Goal: Task Accomplishment & Management: Use online tool/utility

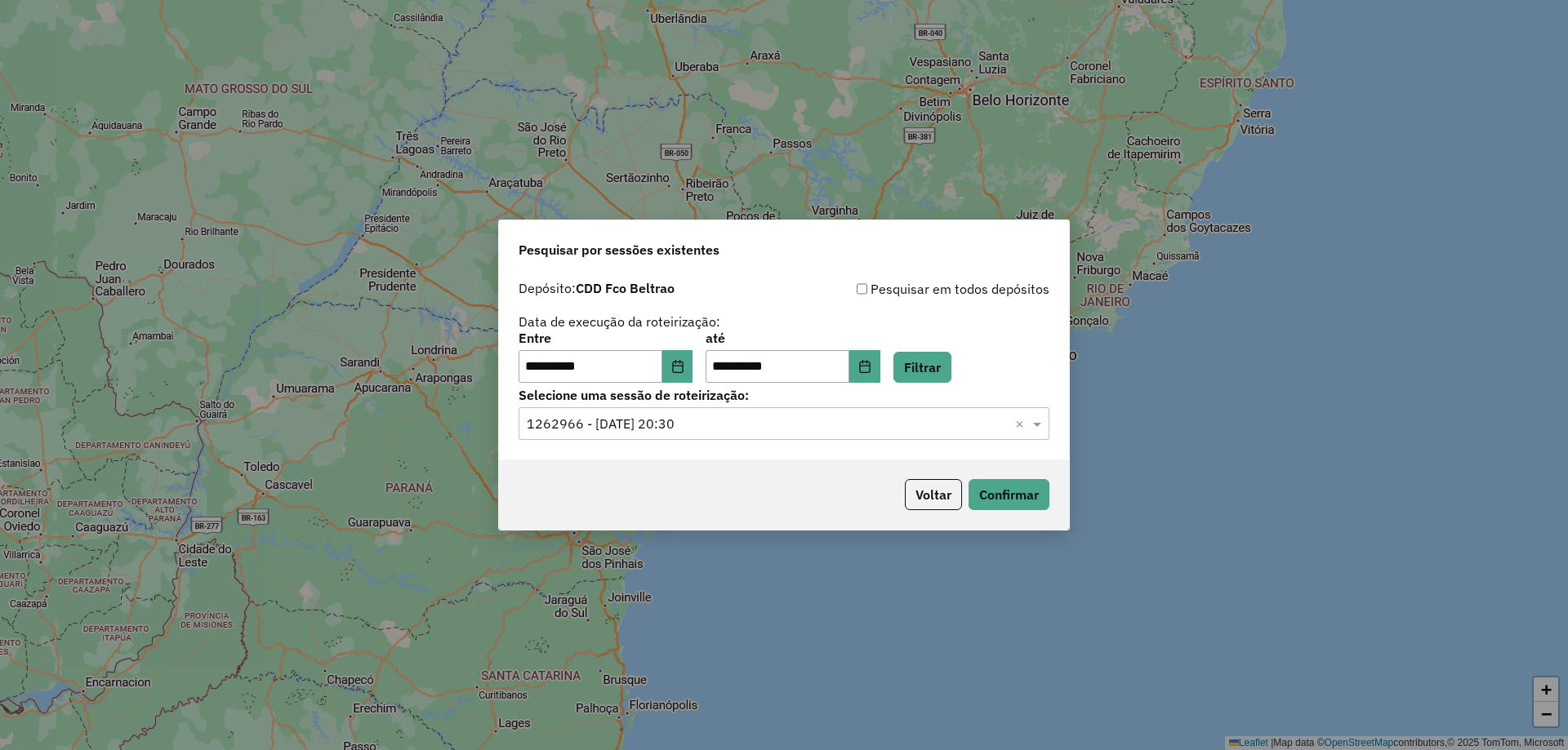
click at [689, 375] on button "Choose Date" at bounding box center [678, 367] width 31 height 33
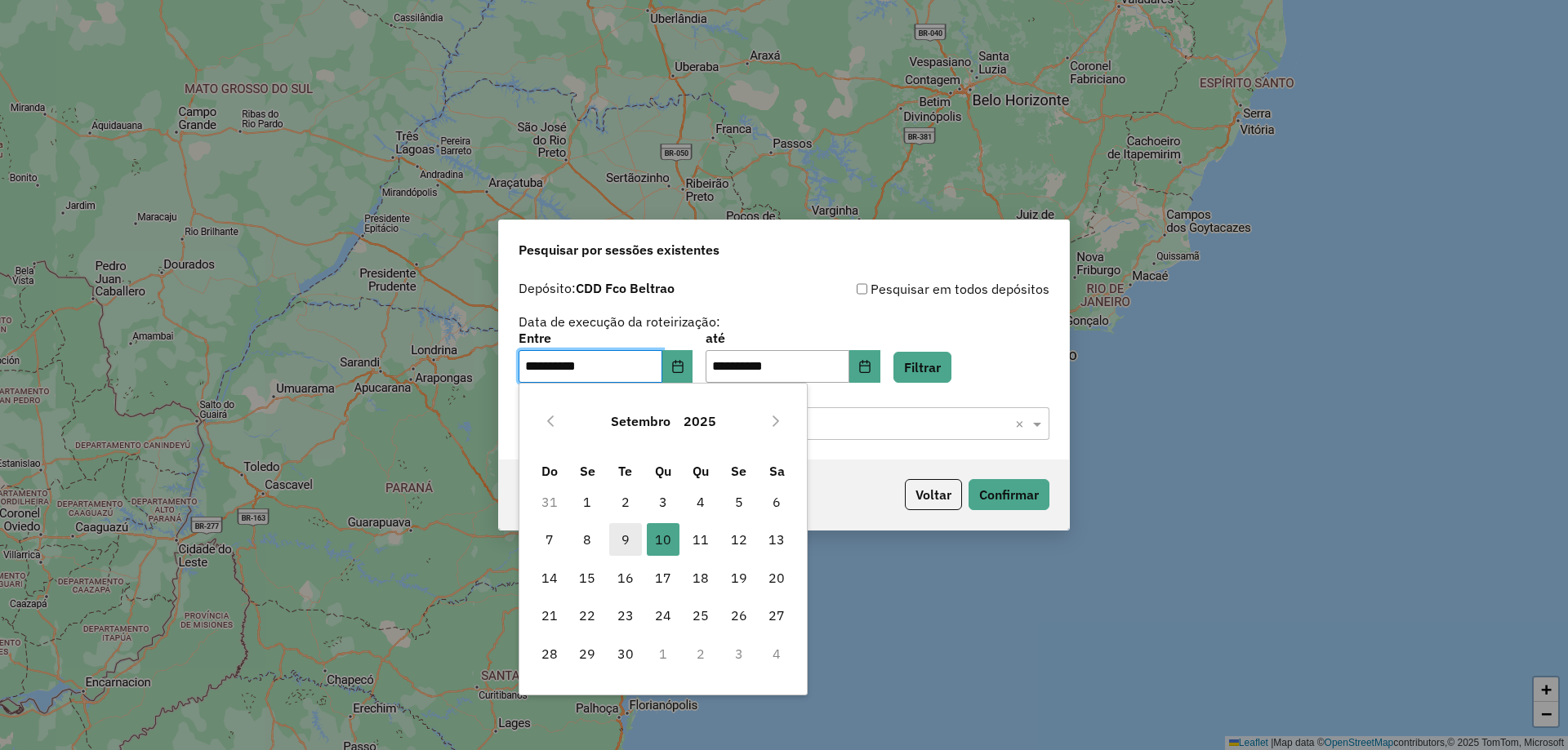
click at [621, 542] on span "9" at bounding box center [626, 540] width 33 height 33
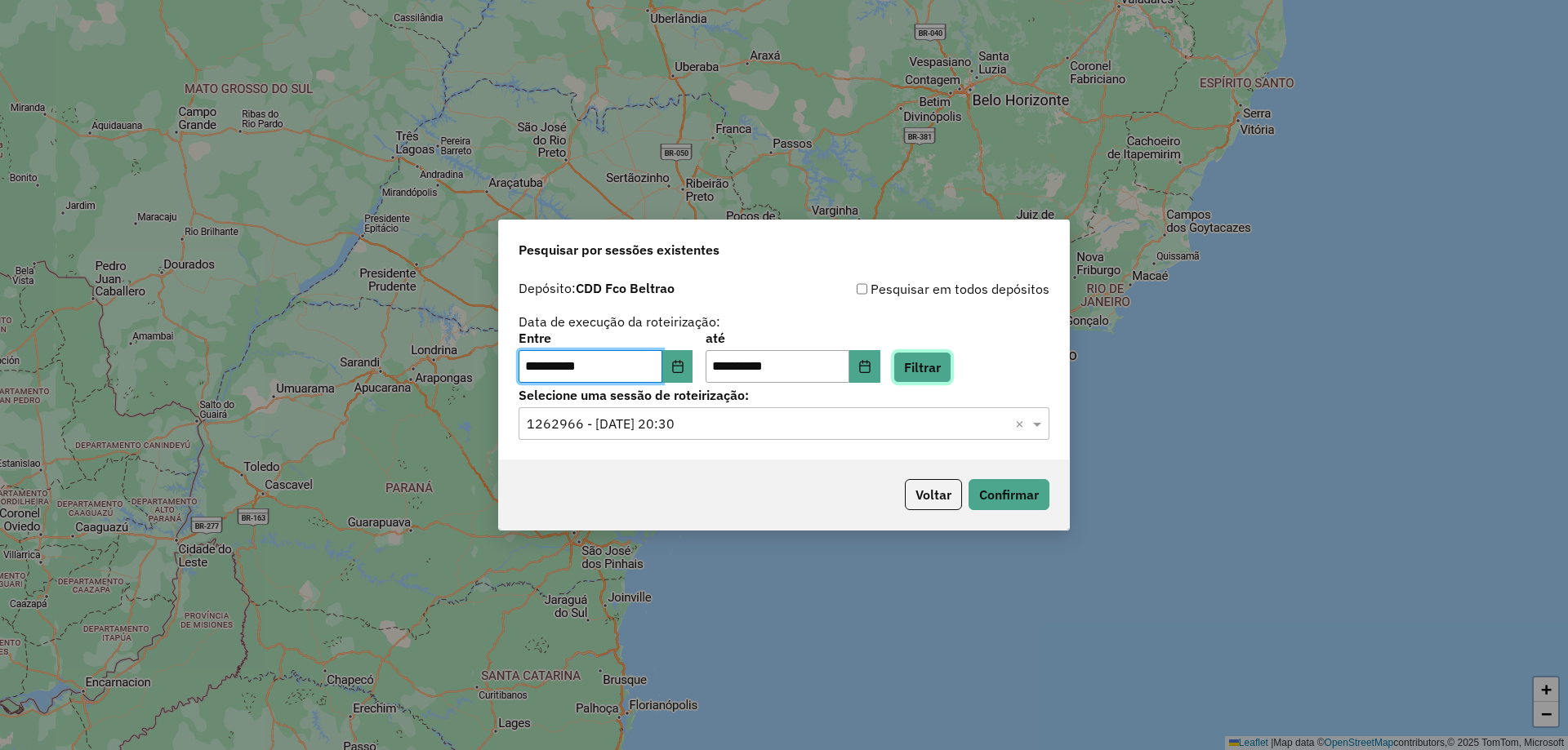
click at [949, 365] on button "Filtrar" at bounding box center [923, 368] width 58 height 31
click at [713, 424] on hb-app "**********" at bounding box center [784, 375] width 1568 height 750
click at [715, 424] on input "text" at bounding box center [767, 424] width 482 height 19
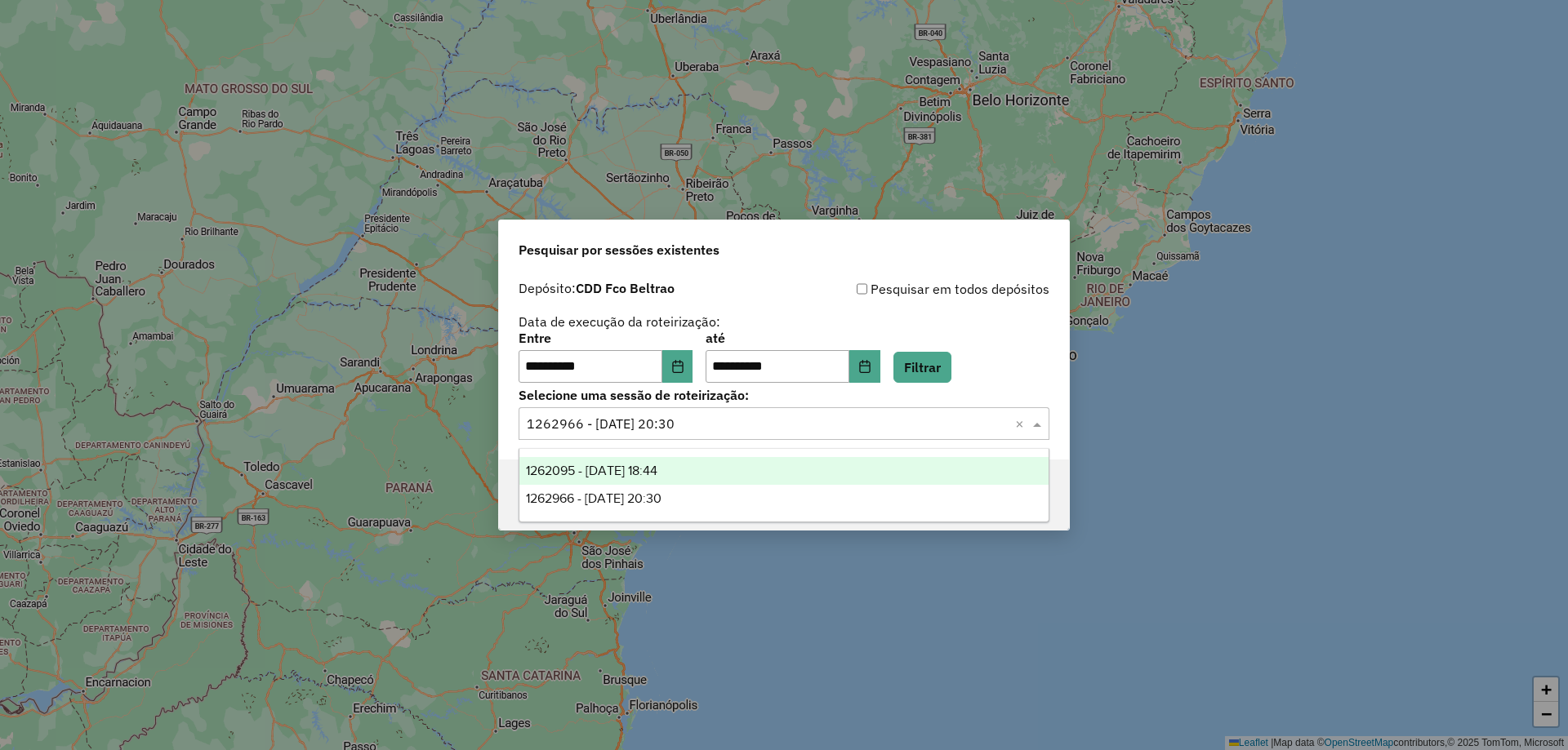
click at [679, 459] on div "1262095 - [DATE] 18:44" at bounding box center [784, 471] width 529 height 28
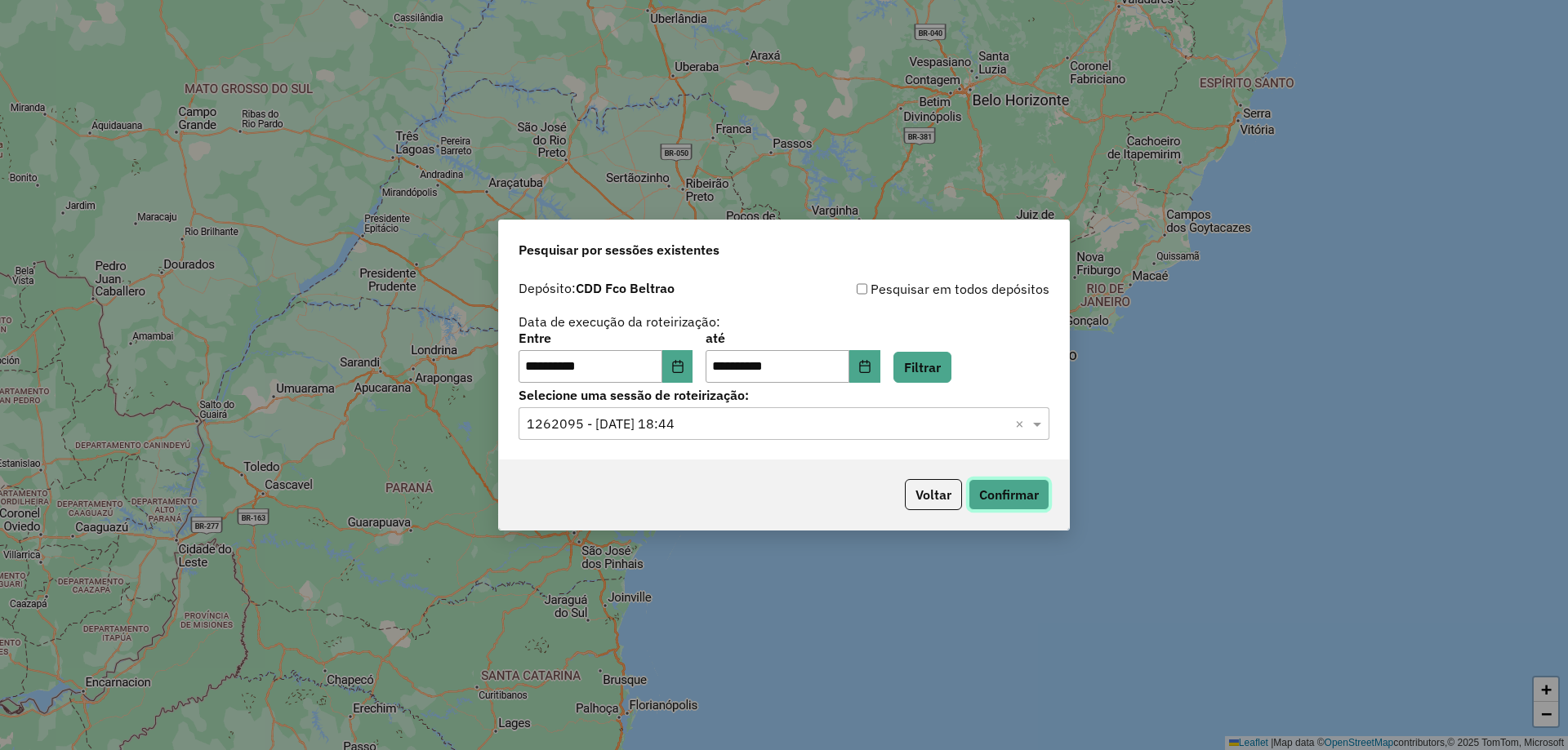
click at [998, 501] on button "Confirmar" at bounding box center [1008, 495] width 81 height 31
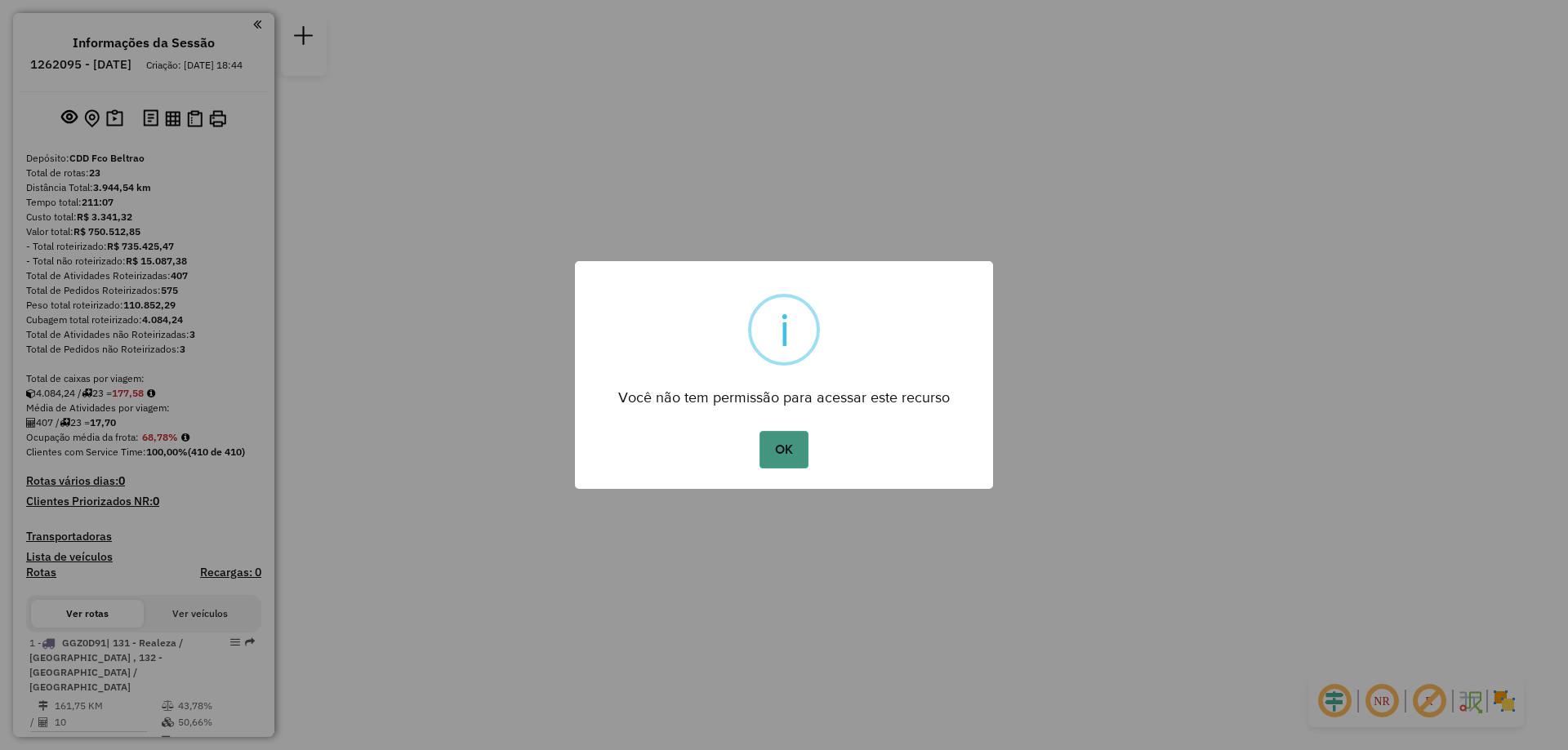
click at [780, 437] on button "OK" at bounding box center [784, 449] width 49 height 38
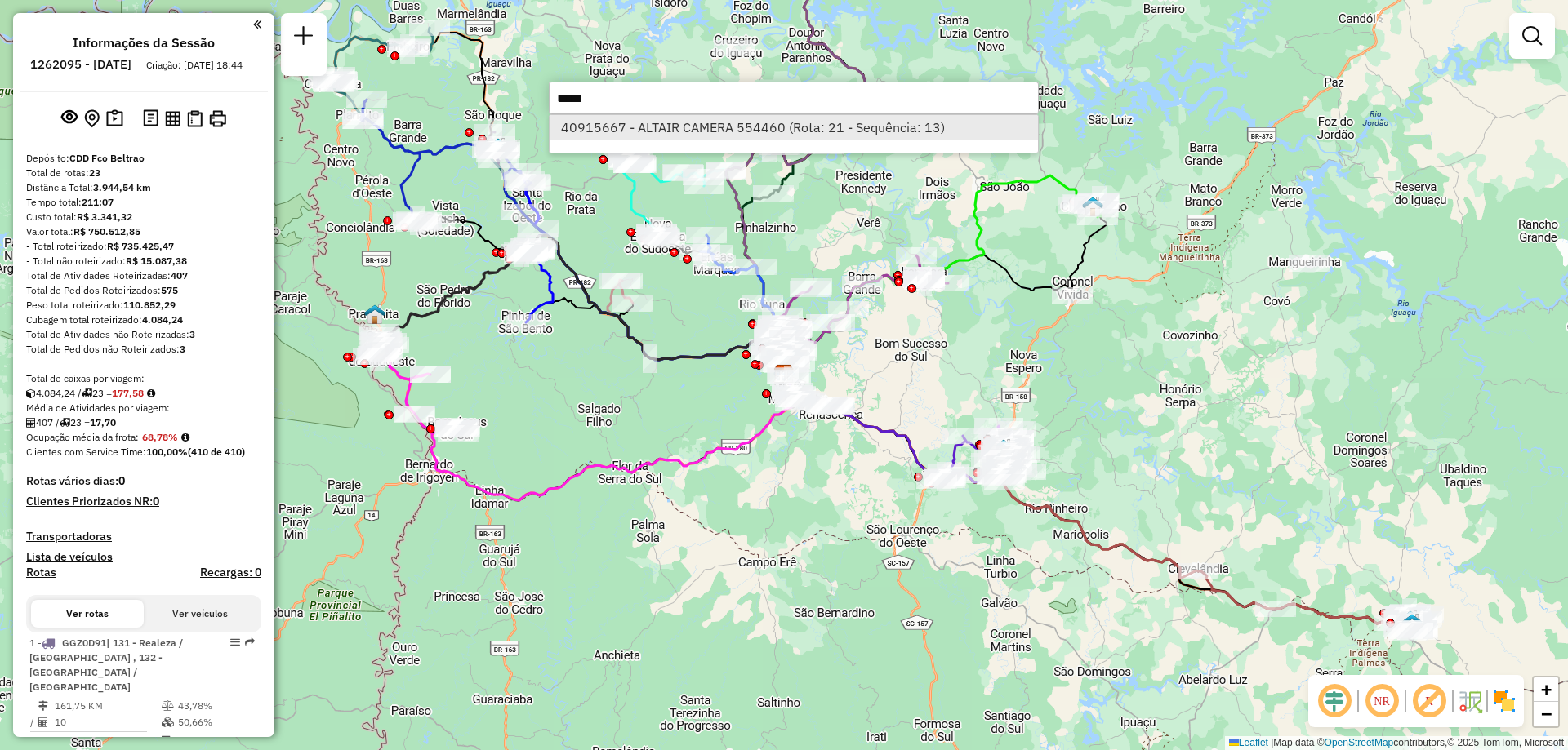
type input "*****"
click at [670, 120] on li "40915667 - ALTAIR CAMERA 554460 (Rota: 21 - Sequência: 13)" at bounding box center [794, 126] width 489 height 24
select select "**********"
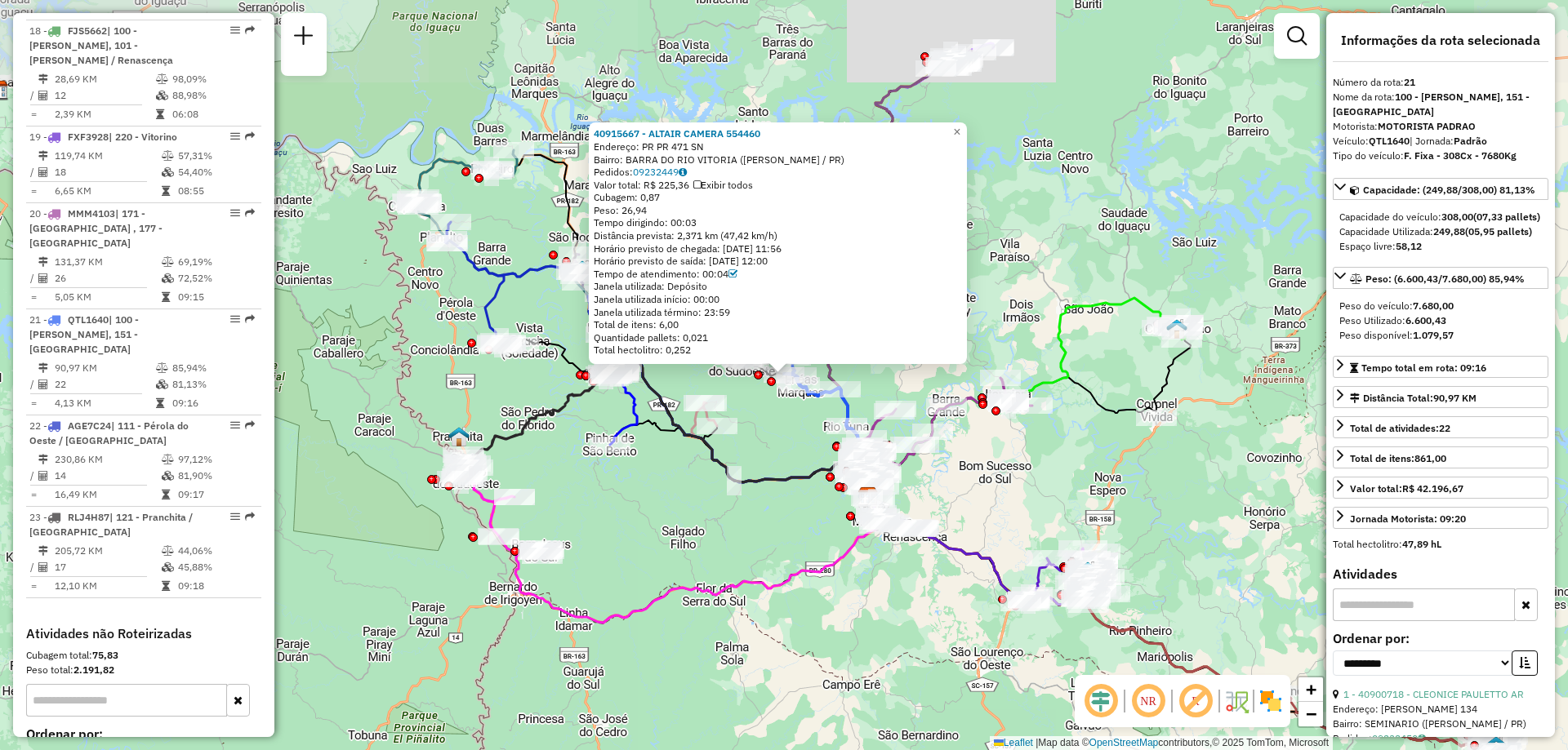
scroll to position [2503, 0]
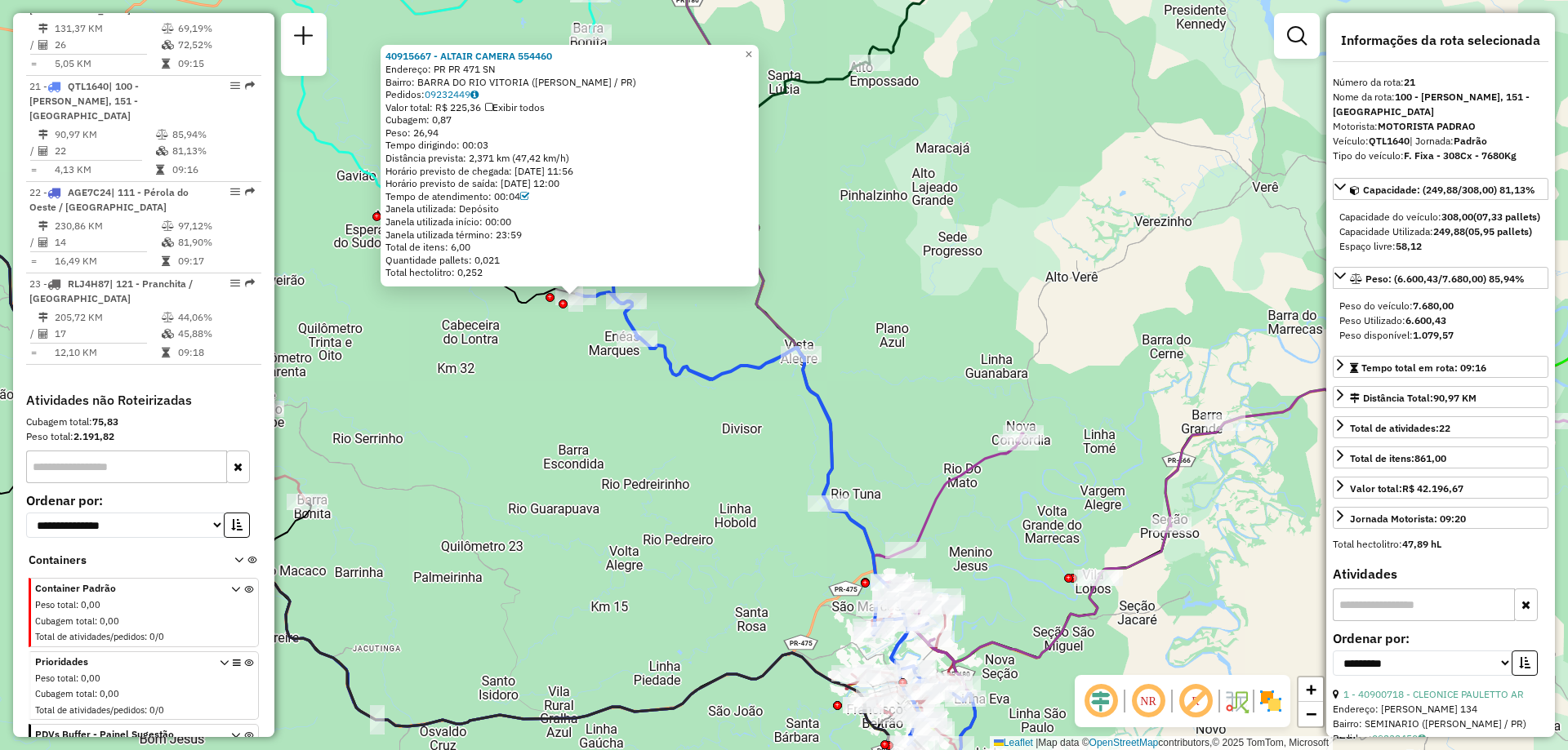
click at [719, 369] on icon at bounding box center [771, 486] width 388 height 517
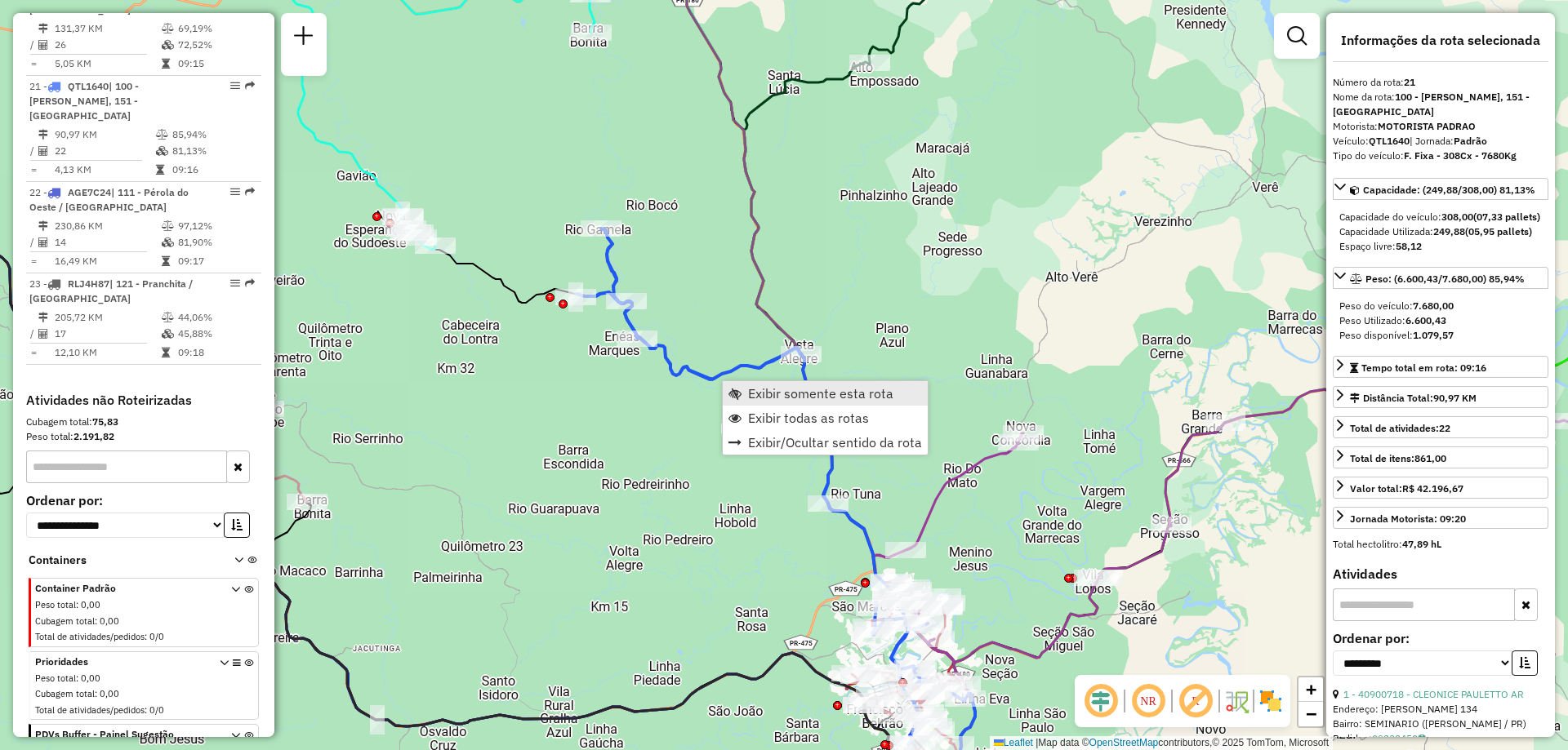
click at [777, 387] on span "Exibir somente esta rota" at bounding box center [820, 393] width 145 height 13
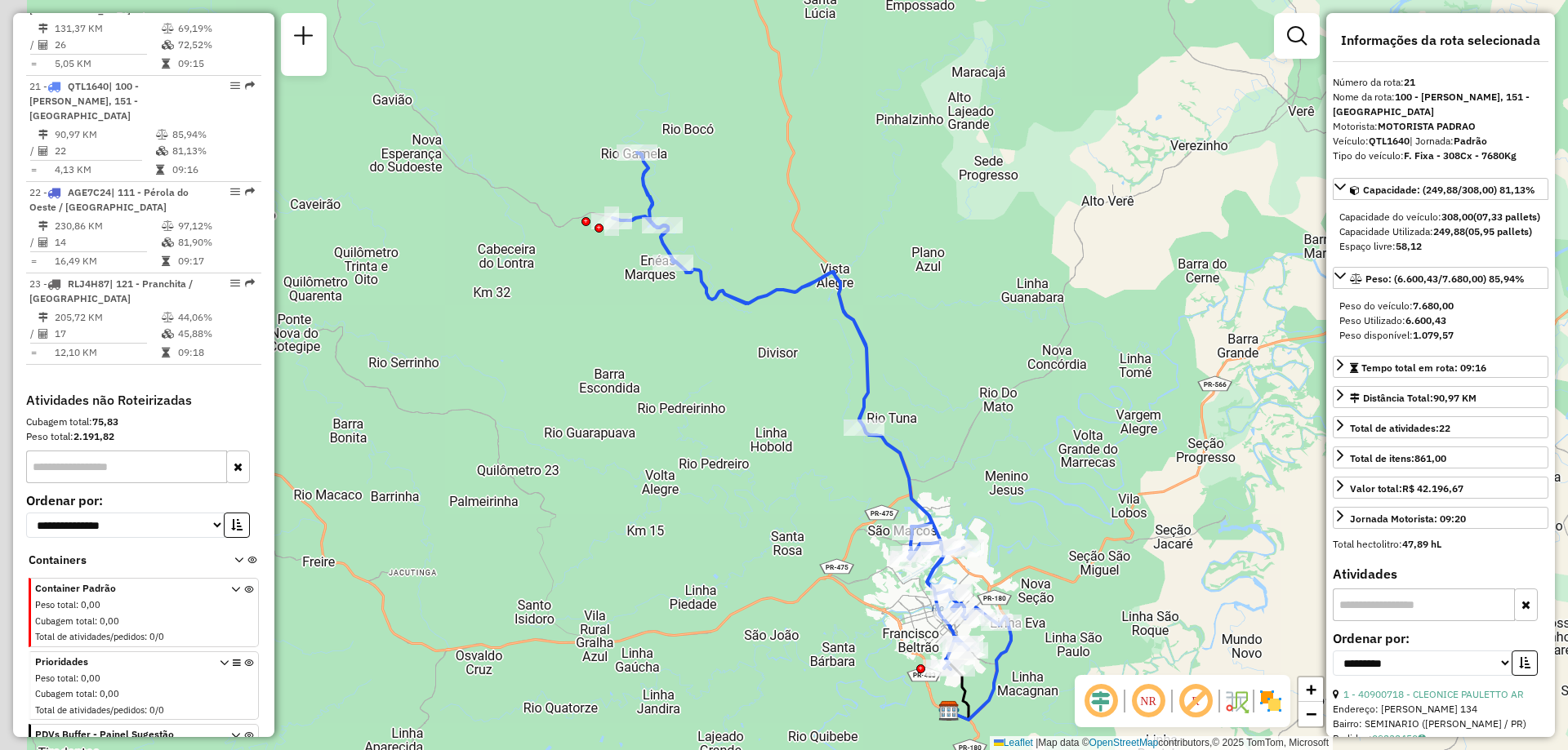
drag, startPoint x: 673, startPoint y: 353, endPoint x: 700, endPoint y: 413, distance: 65.8
click at [700, 413] on div "Janela de atendimento Grade de atendimento Capacidade Transportadoras Veículos …" at bounding box center [784, 375] width 1568 height 750
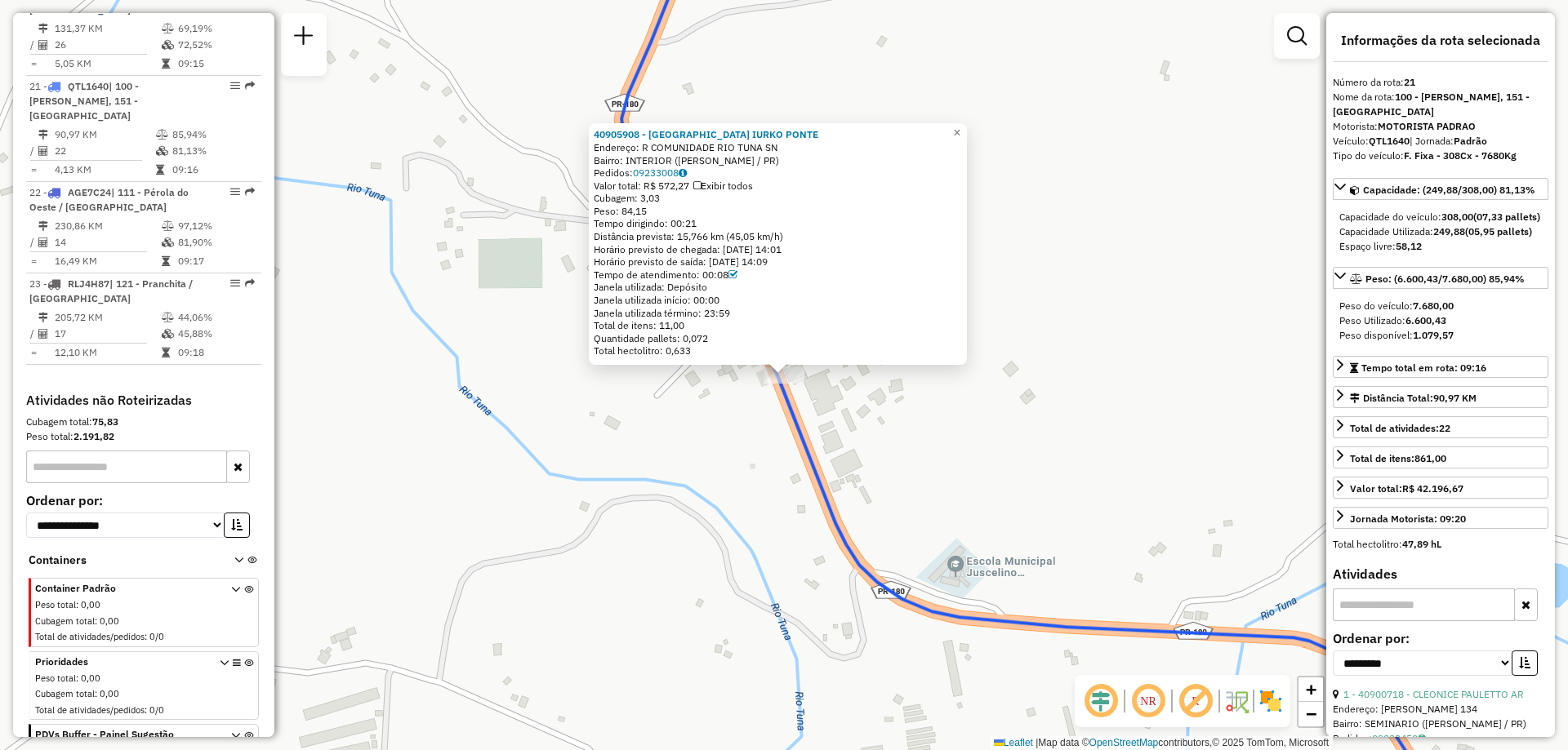
click at [967, 138] on div "40905908 - ADELAIDE IURKO PONTE Endereço: R COMUNIDADE RIO TUNA SN Bairro: INTE…" at bounding box center [778, 244] width 379 height 241
click at [961, 134] on span "×" at bounding box center [957, 132] width 8 height 14
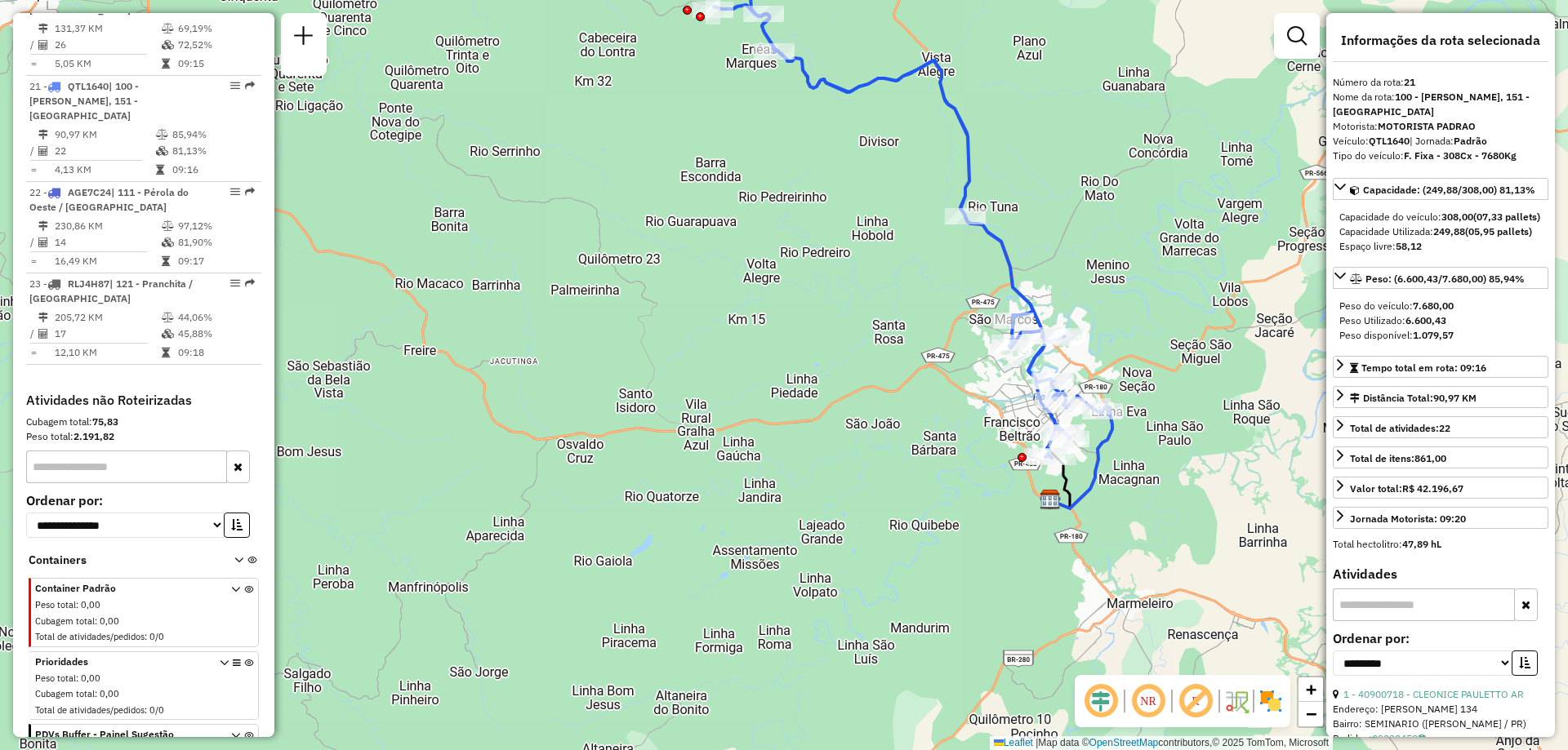
drag, startPoint x: 737, startPoint y: 219, endPoint x: 734, endPoint y: 447, distance: 228.0
click at [734, 447] on div "Janela de atendimento Grade de atendimento Capacidade Transportadoras Veículos …" at bounding box center [784, 375] width 1568 height 750
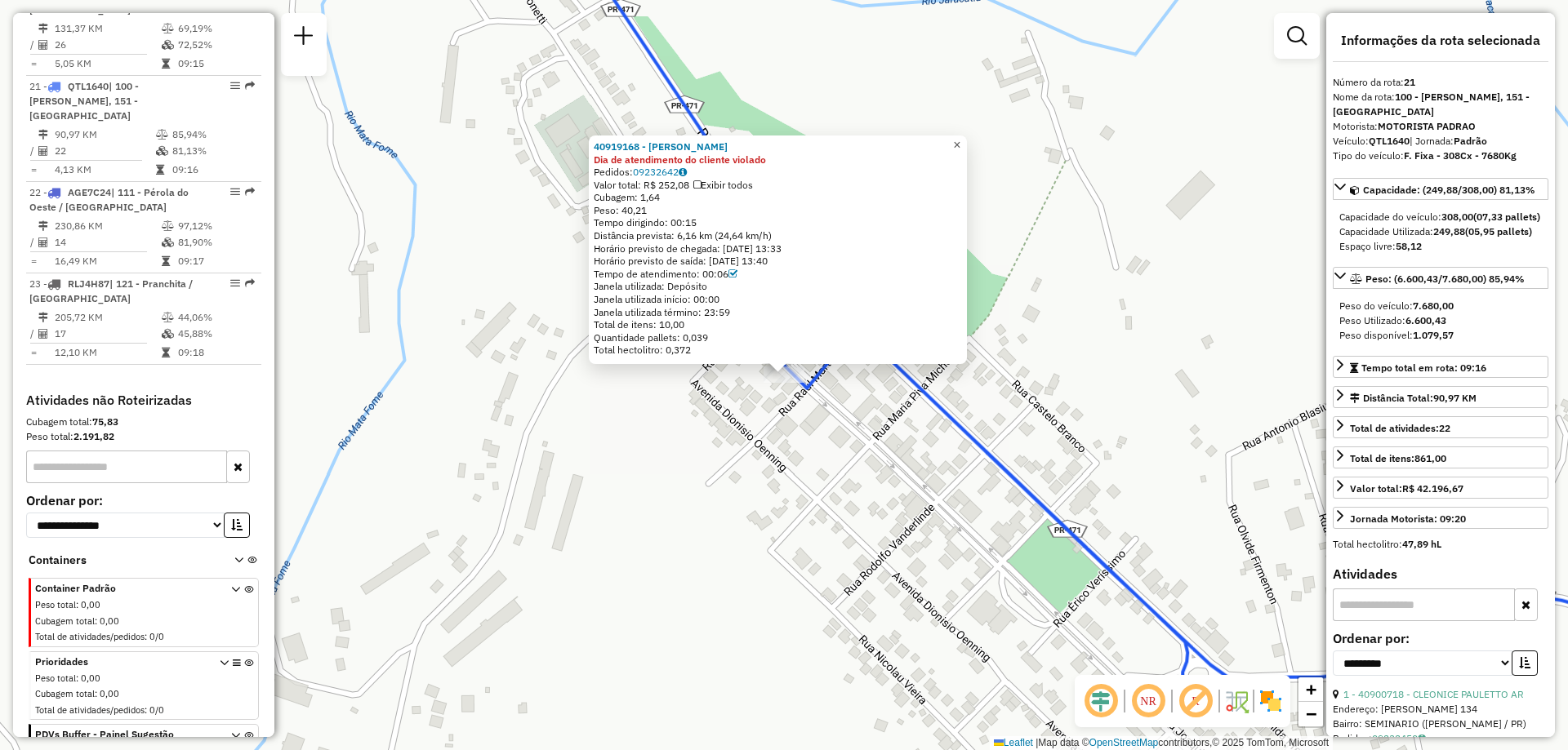
click at [961, 138] on span "×" at bounding box center [957, 145] width 8 height 14
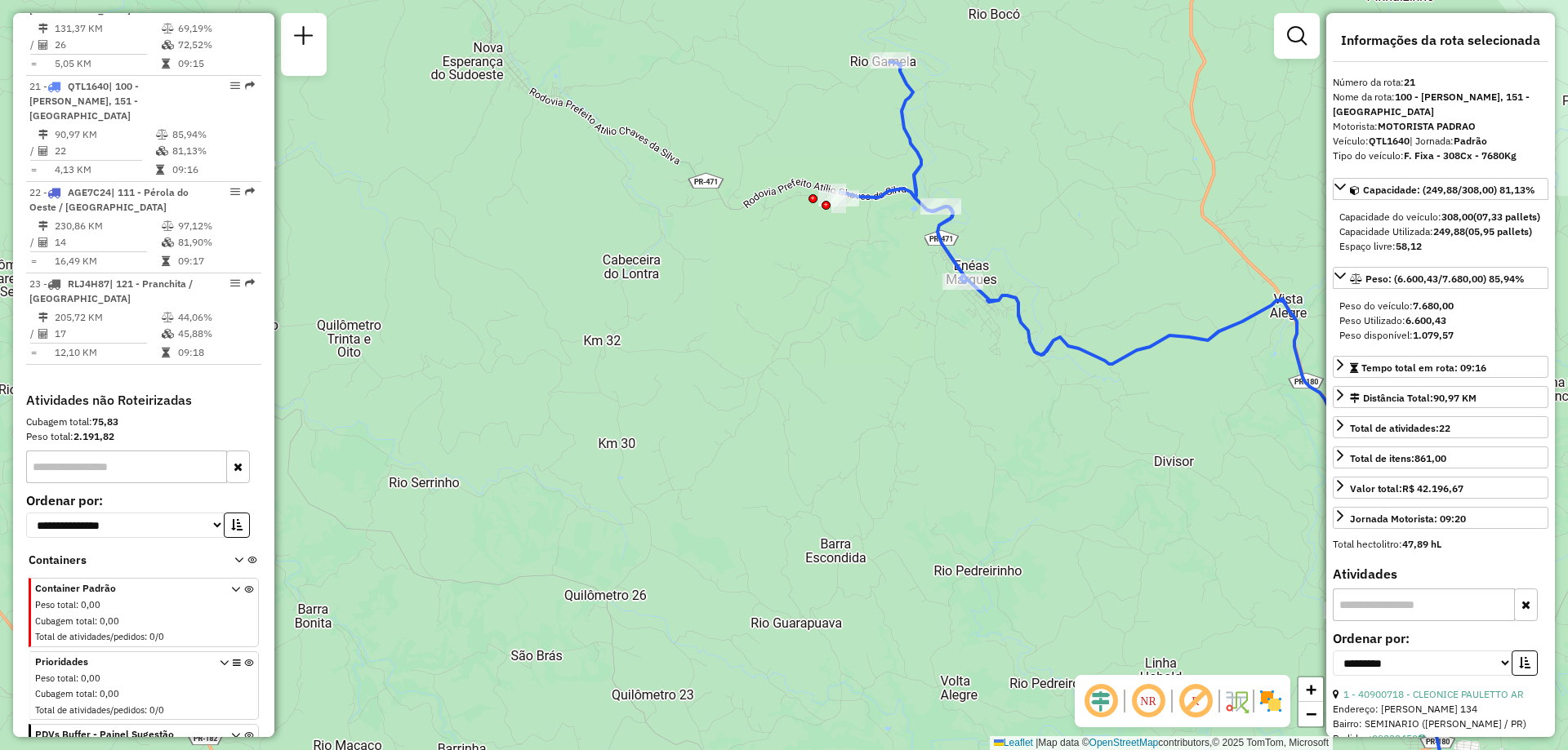
drag, startPoint x: 986, startPoint y: 136, endPoint x: 991, endPoint y: 246, distance: 110.1
click at [991, 246] on div "Janela de atendimento Grade de atendimento Capacidade Transportadoras Veículos …" at bounding box center [784, 375] width 1568 height 750
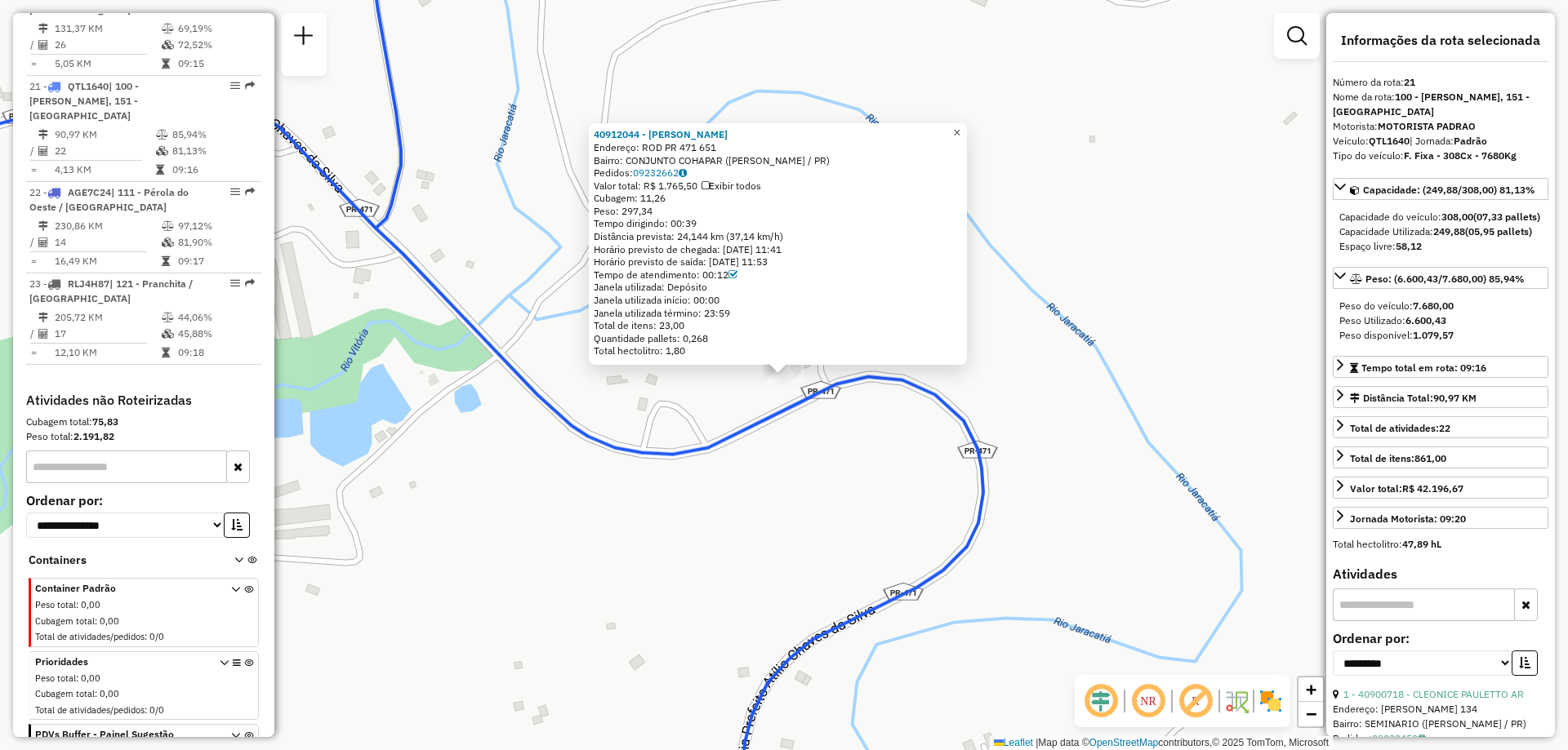
click at [961, 133] on span "×" at bounding box center [957, 132] width 8 height 14
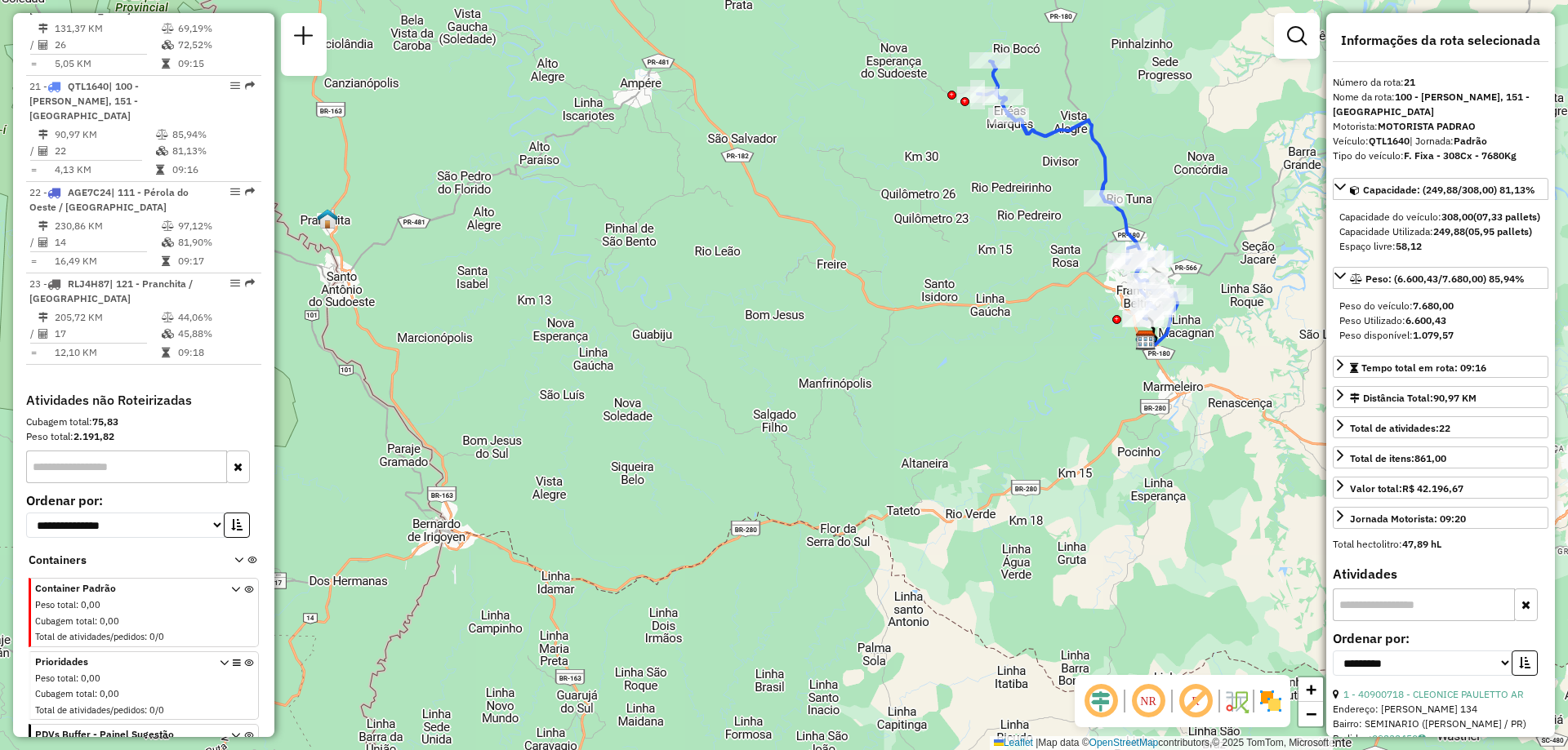
drag, startPoint x: 930, startPoint y: 228, endPoint x: 793, endPoint y: 298, distance: 153.8
click at [793, 298] on div "Janela de atendimento Grade de atendimento Capacidade Transportadoras Veículos …" at bounding box center [784, 375] width 1568 height 750
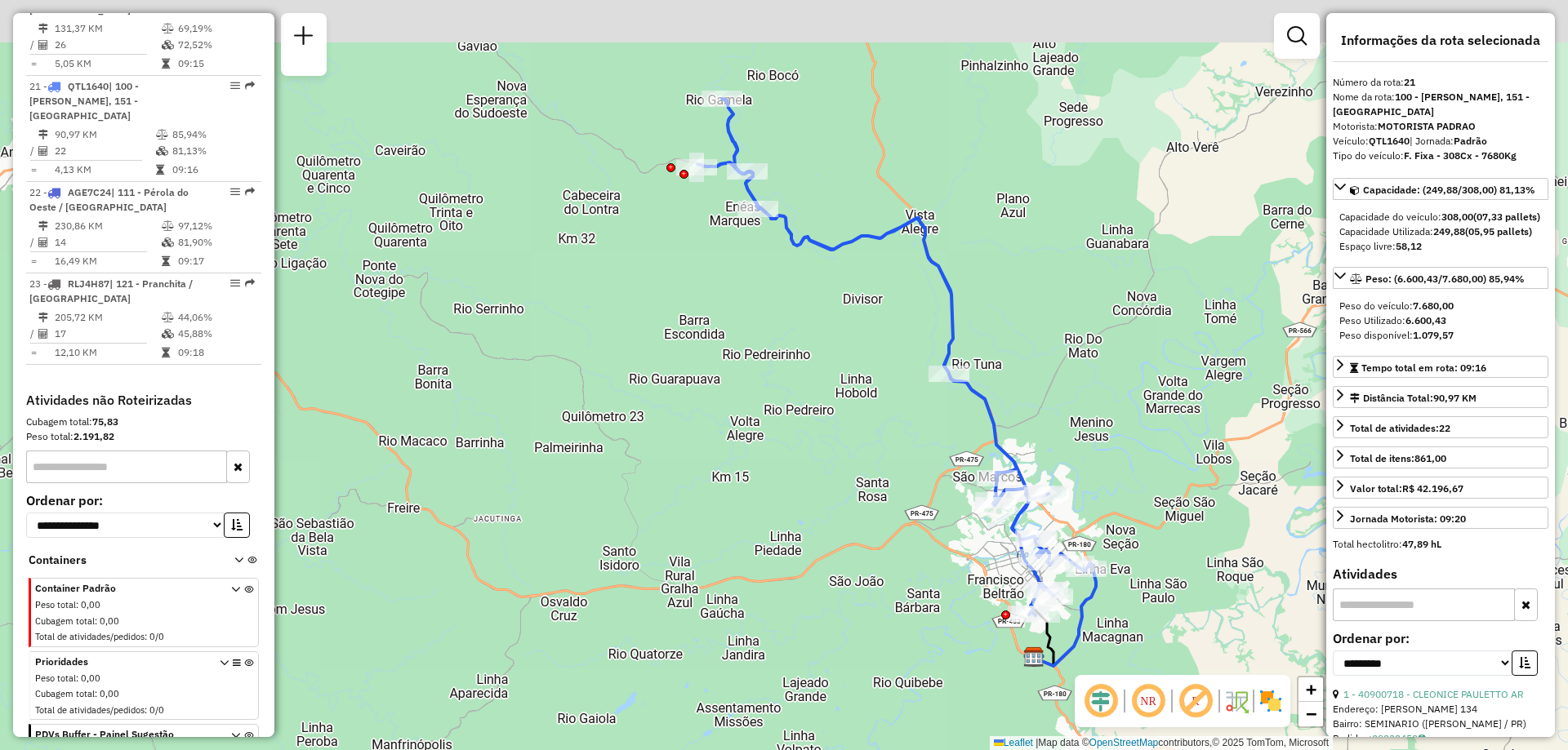
drag, startPoint x: 847, startPoint y: 282, endPoint x: 846, endPoint y: 363, distance: 81.0
click at [869, 390] on div "Janela de atendimento Grade de atendimento Capacidade Transportadoras Veículos …" at bounding box center [784, 375] width 1568 height 750
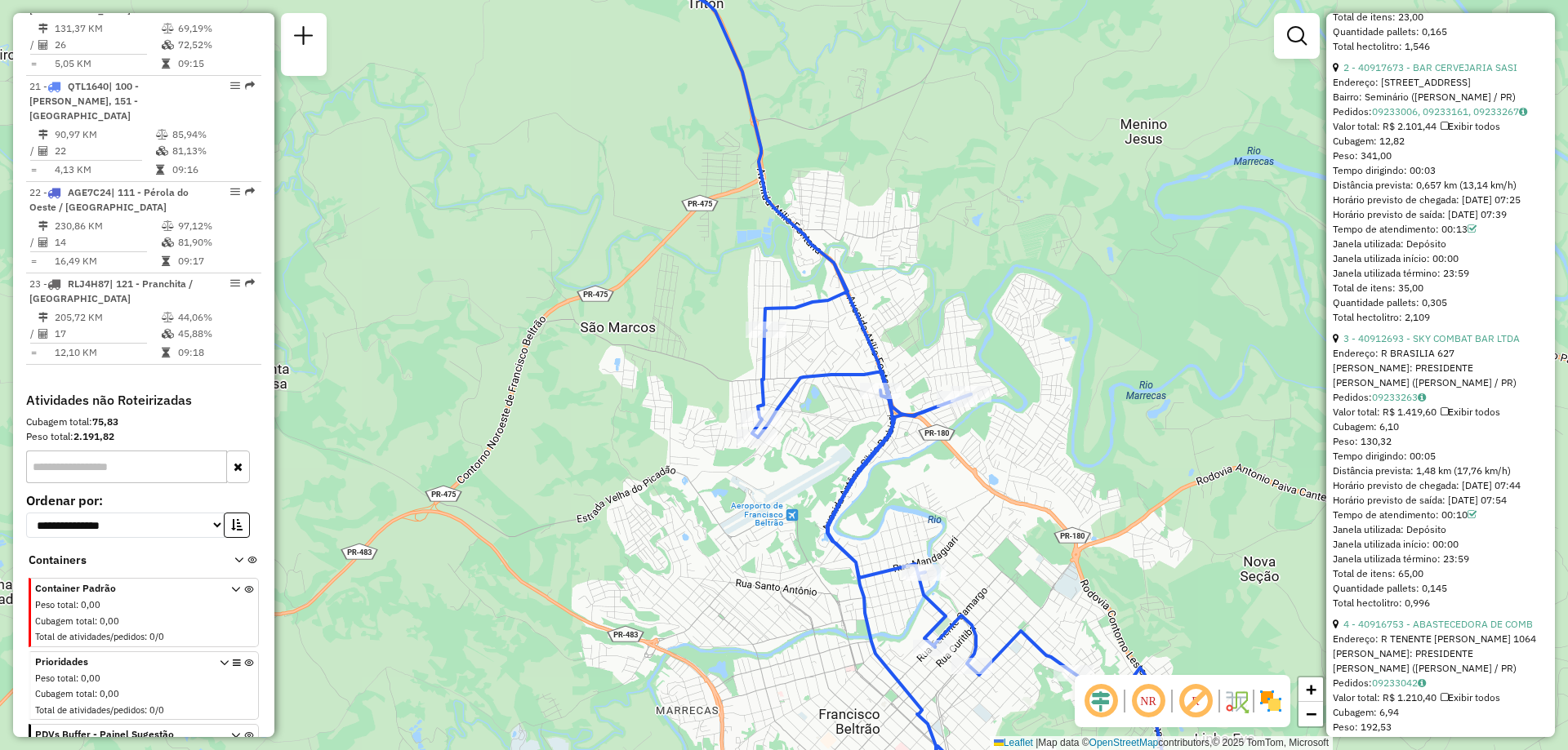
scroll to position [1143, 0]
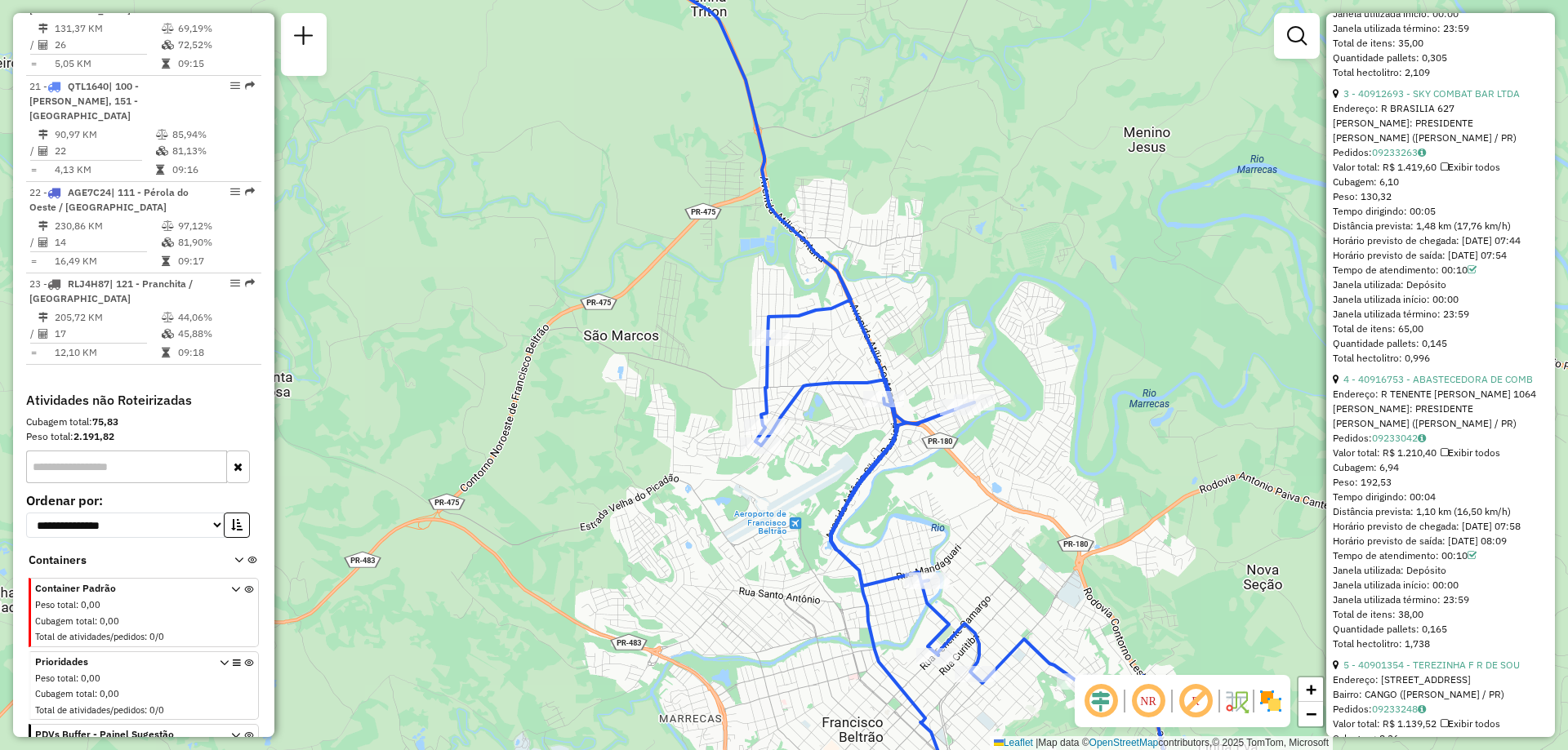
click at [894, 542] on div "Janela de atendimento Grade de atendimento Capacidade Transportadoras Veículos …" at bounding box center [784, 375] width 1568 height 750
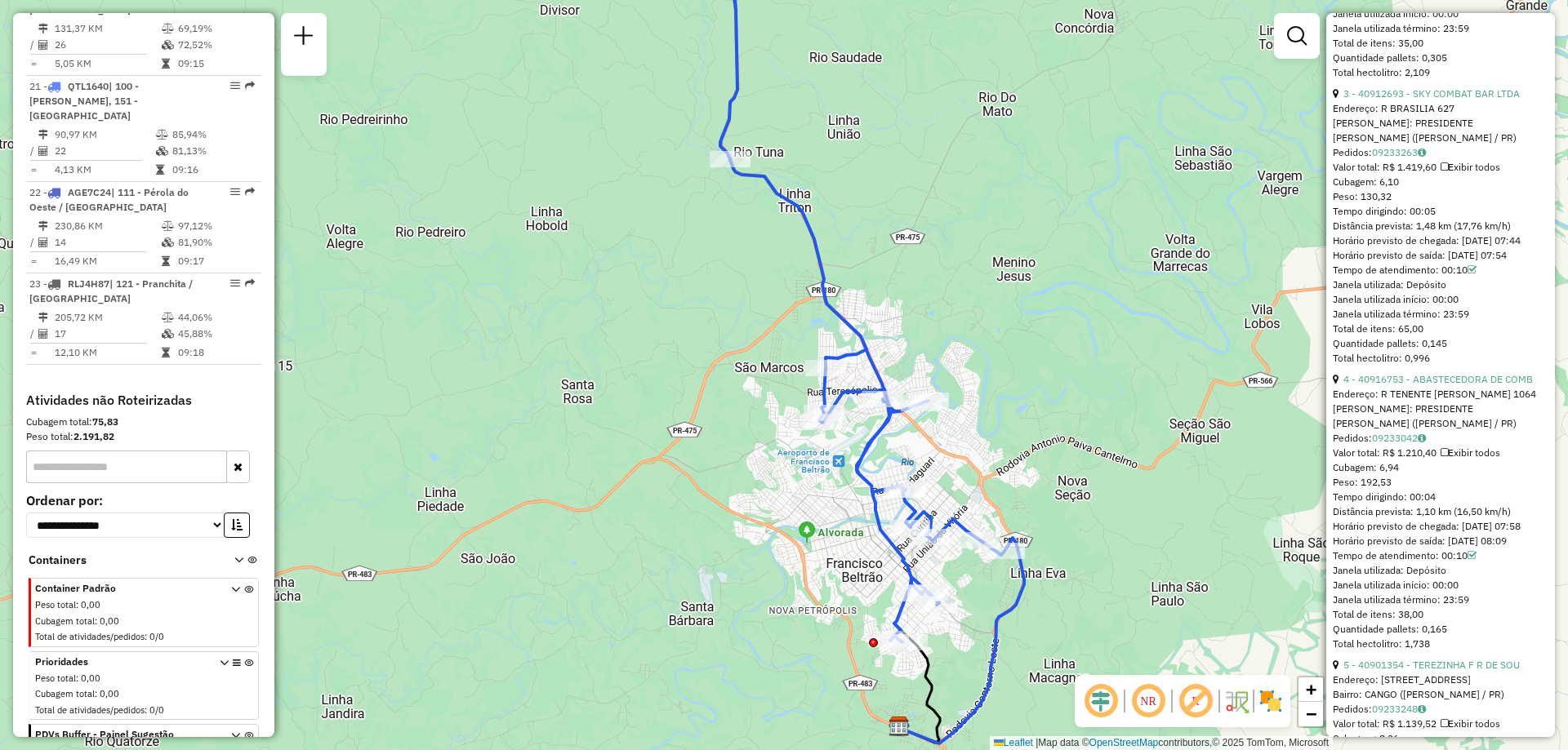
drag, startPoint x: 498, startPoint y: 267, endPoint x: 511, endPoint y: 301, distance: 36.4
click at [511, 301] on div "Janela de atendimento Grade de atendimento Capacidade Transportadoras Veículos …" at bounding box center [784, 375] width 1568 height 750
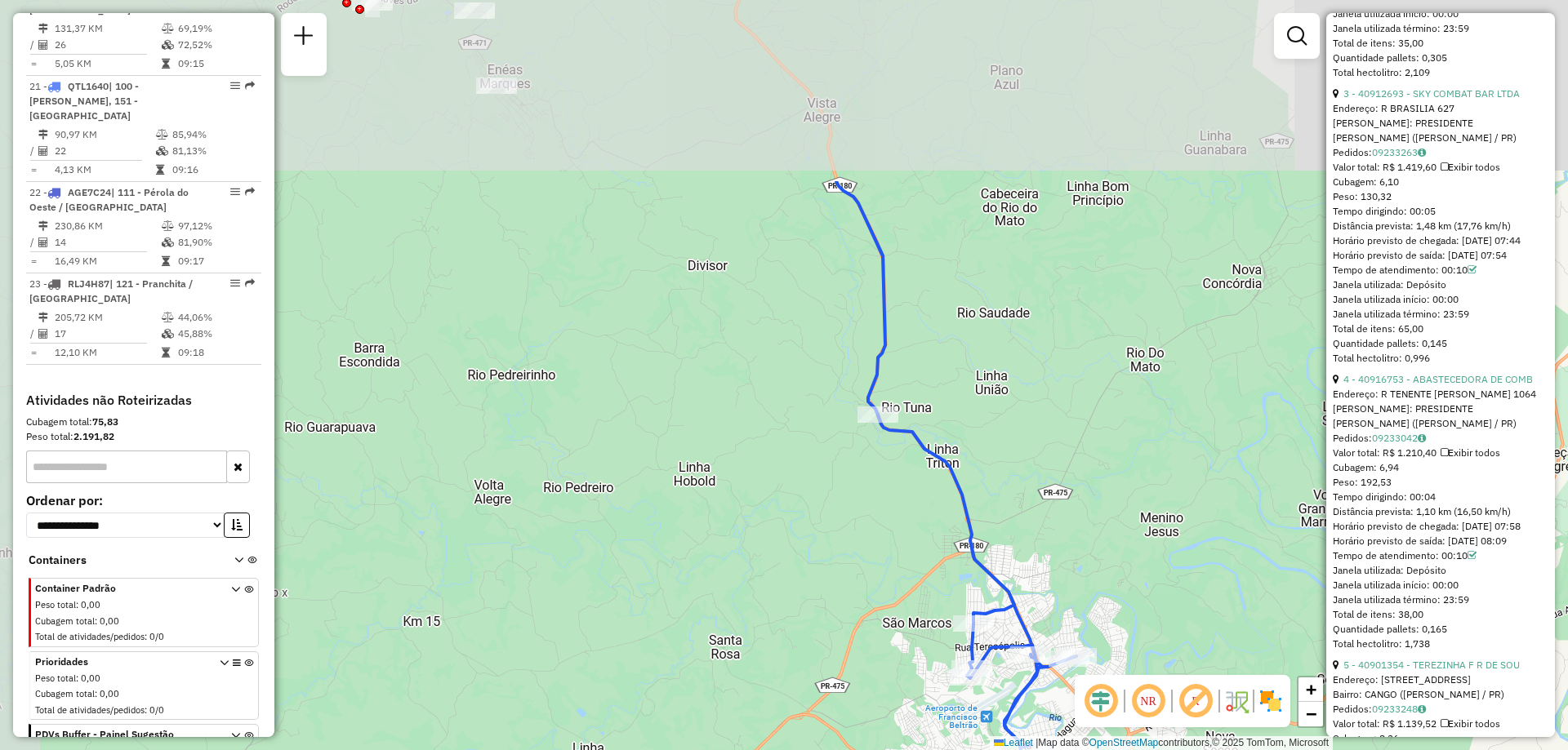
drag, startPoint x: 631, startPoint y: 307, endPoint x: 781, endPoint y: 593, distance: 322.9
click at [805, 616] on div "Janela de atendimento Grade de atendimento Capacidade Transportadoras Veículos …" at bounding box center [784, 375] width 1568 height 750
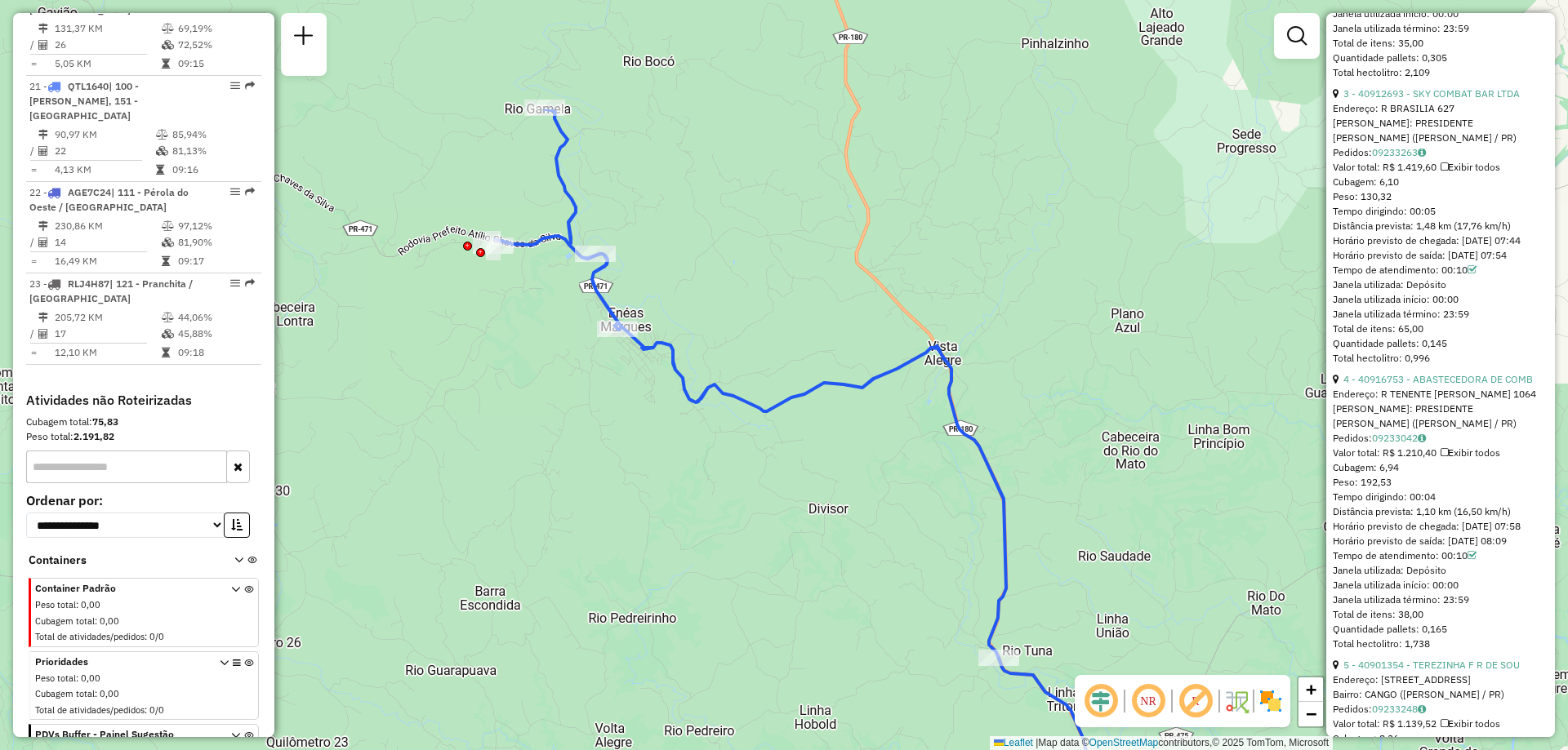
drag, startPoint x: 737, startPoint y: 383, endPoint x: 819, endPoint y: 591, distance: 223.6
click at [820, 591] on div "Janela de atendimento Grade de atendimento Capacidade Transportadoras Veículos …" at bounding box center [784, 375] width 1568 height 750
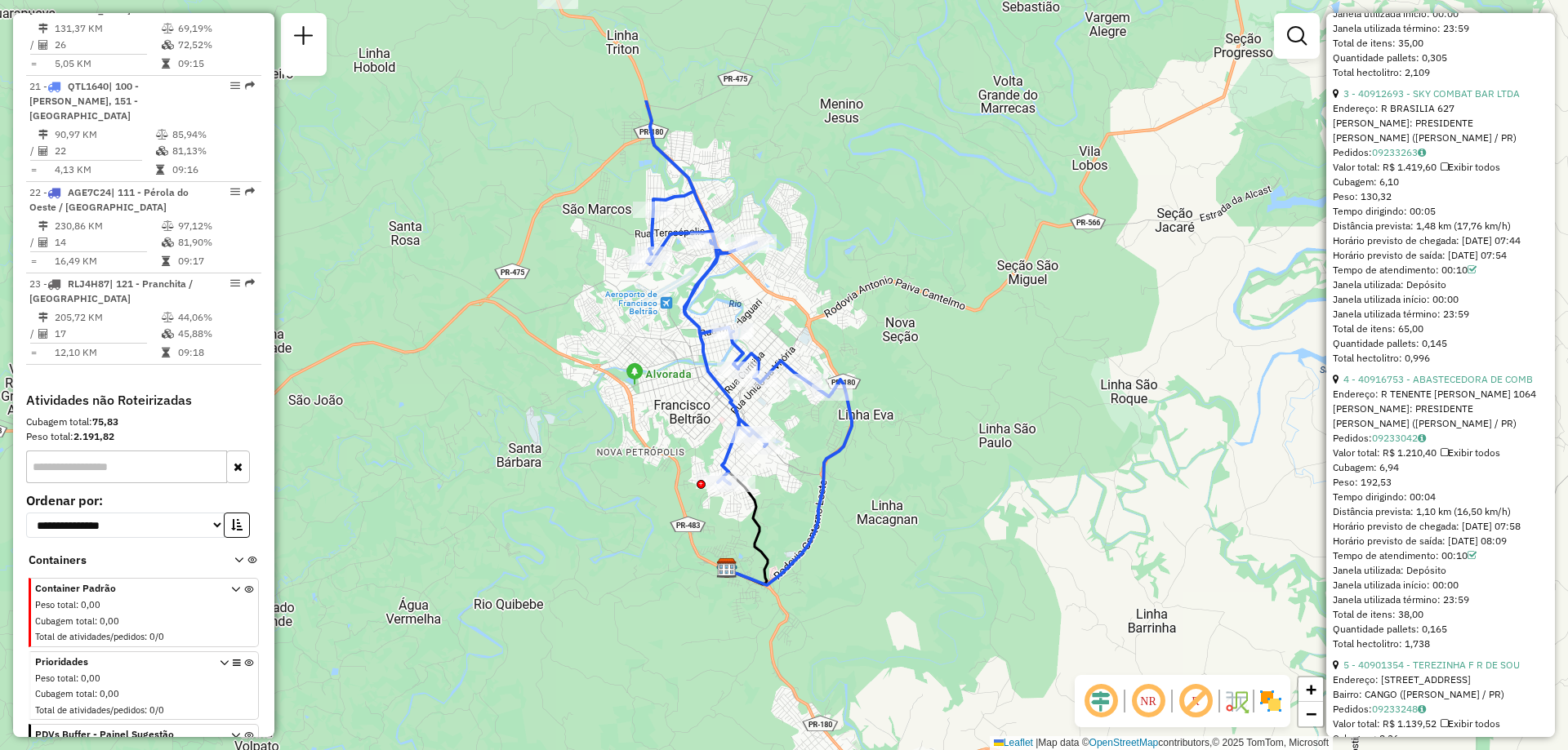
drag, startPoint x: 607, startPoint y: 398, endPoint x: 686, endPoint y: 573, distance: 192.0
click at [686, 573] on div "Rota 21 - Placa QTL1640 40919168 - ANDRE RICARDO CROZETA Janela de atendimento …" at bounding box center [784, 375] width 1568 height 750
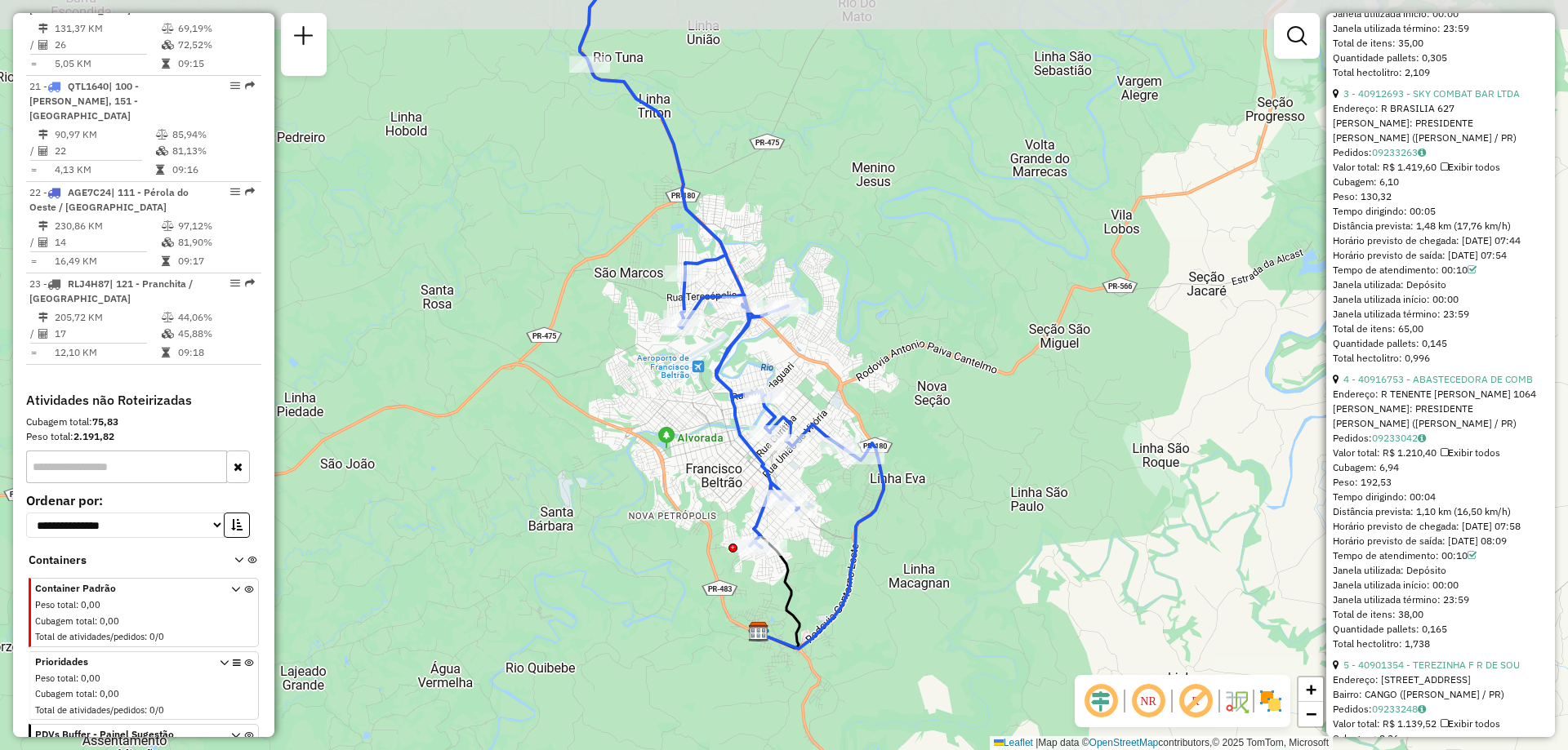
drag, startPoint x: 628, startPoint y: 158, endPoint x: 670, endPoint y: 260, distance: 110.3
click at [670, 260] on div "Rota 21 - Placa QTL1640 40919168 - ANDRE RICARDO CROZETA Janela de atendimento …" at bounding box center [784, 375] width 1568 height 750
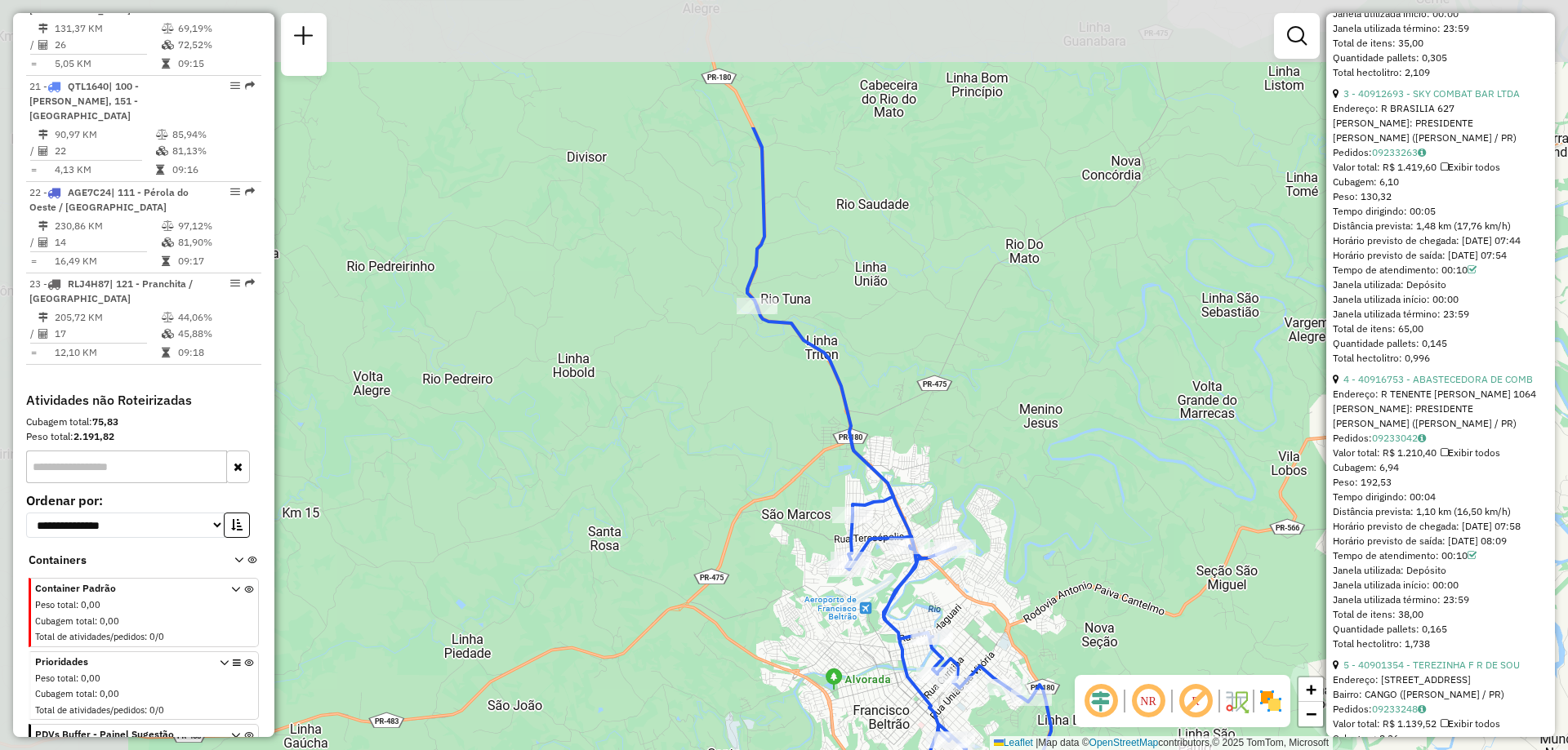
drag, startPoint x: 486, startPoint y: 113, endPoint x: 642, endPoint y: 322, distance: 260.8
click at [642, 322] on div "Rota 21 - Placa QTL1640 40919168 - ANDRE RICARDO CROZETA Janela de atendimento …" at bounding box center [784, 375] width 1568 height 750
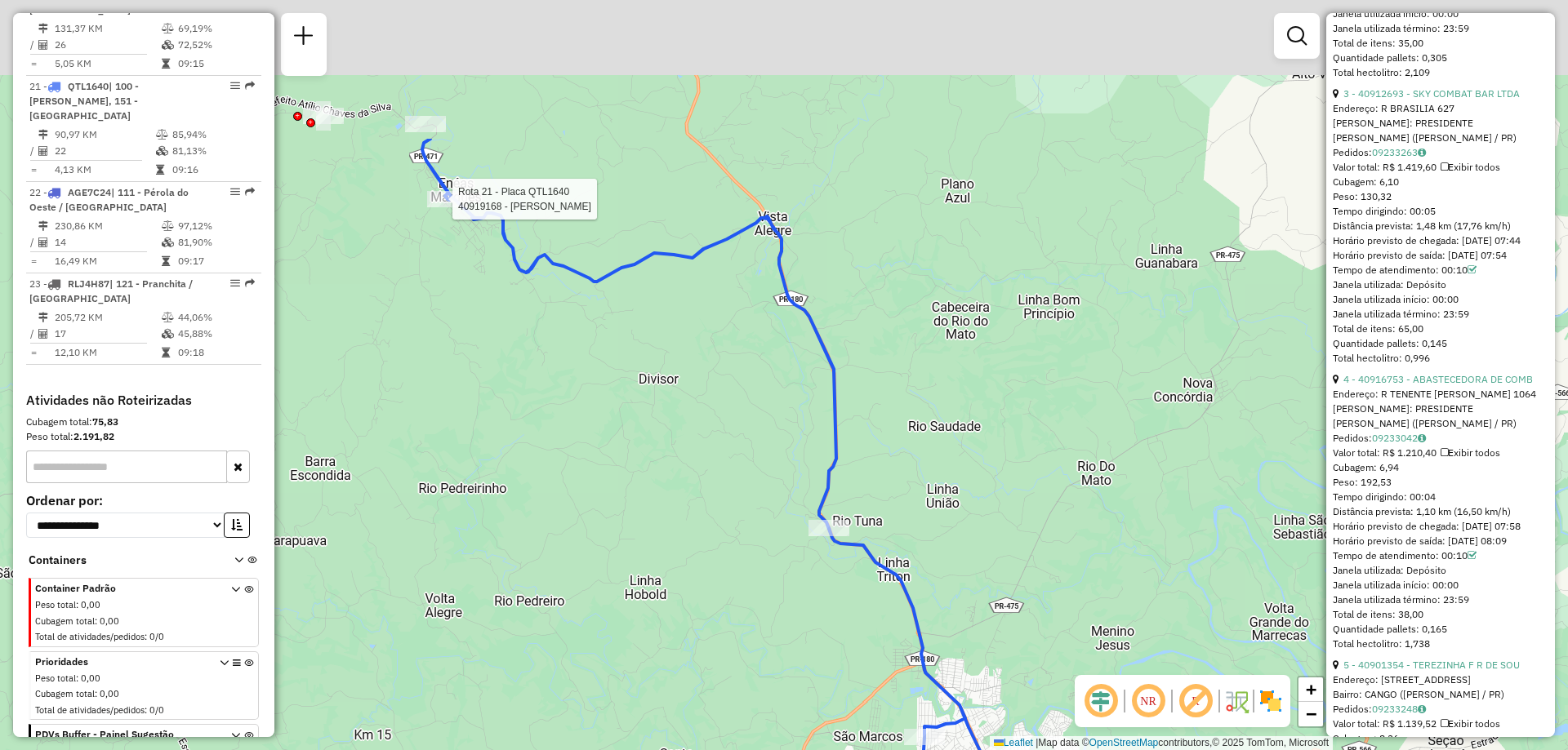
drag, startPoint x: 596, startPoint y: 228, endPoint x: 627, endPoint y: 372, distance: 147.3
click at [627, 372] on div "Rota 21 - Placa QTL1640 40919168 - ANDRE RICARDO CROZETA Janela de atendimento …" at bounding box center [784, 375] width 1568 height 750
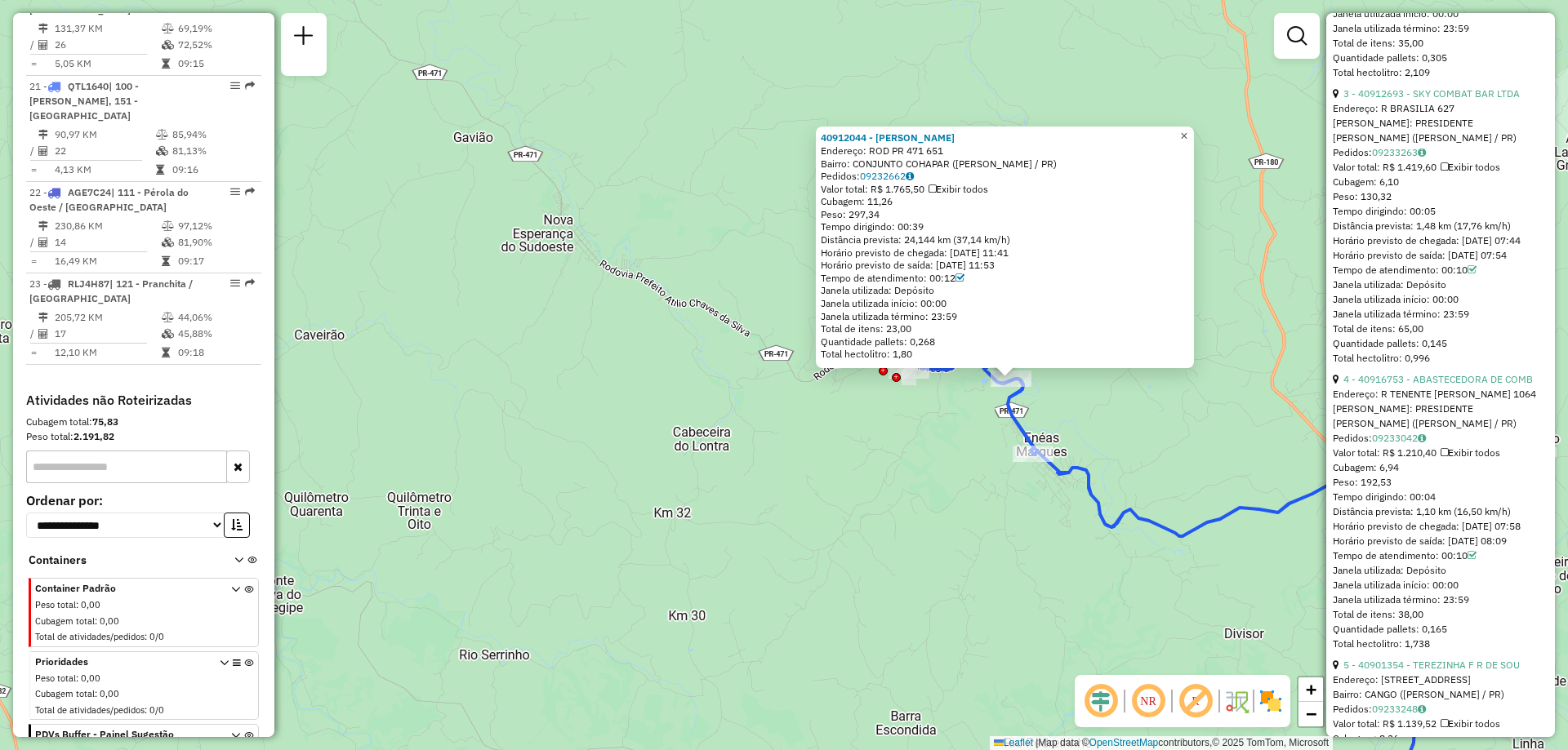
click at [1189, 132] on link "×" at bounding box center [1185, 136] width 19 height 19
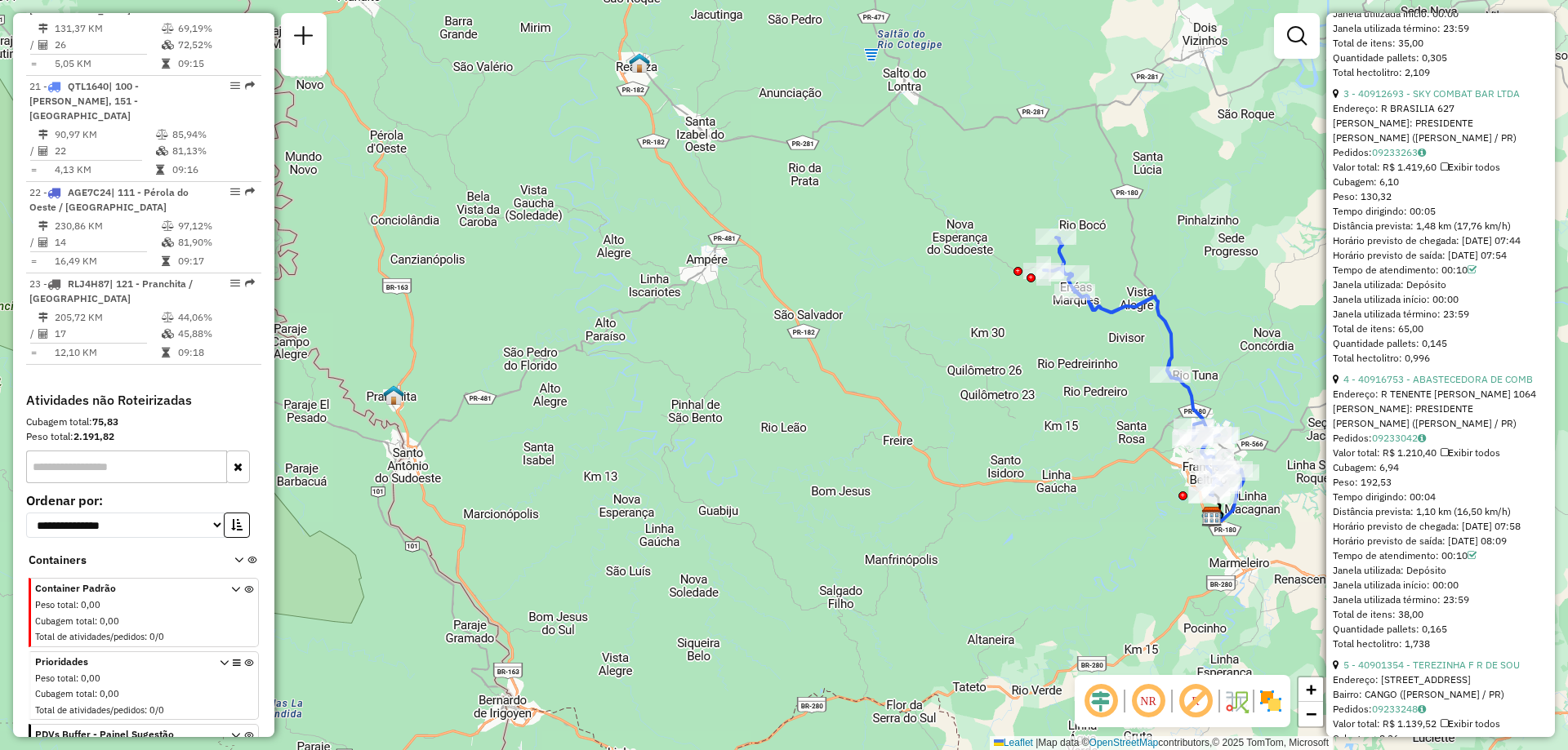
drag, startPoint x: 1124, startPoint y: 232, endPoint x: 790, endPoint y: 339, distance: 350.7
click at [790, 339] on div "Janela de atendimento Grade de atendimento Capacidade Transportadoras Veículos …" at bounding box center [784, 375] width 1568 height 750
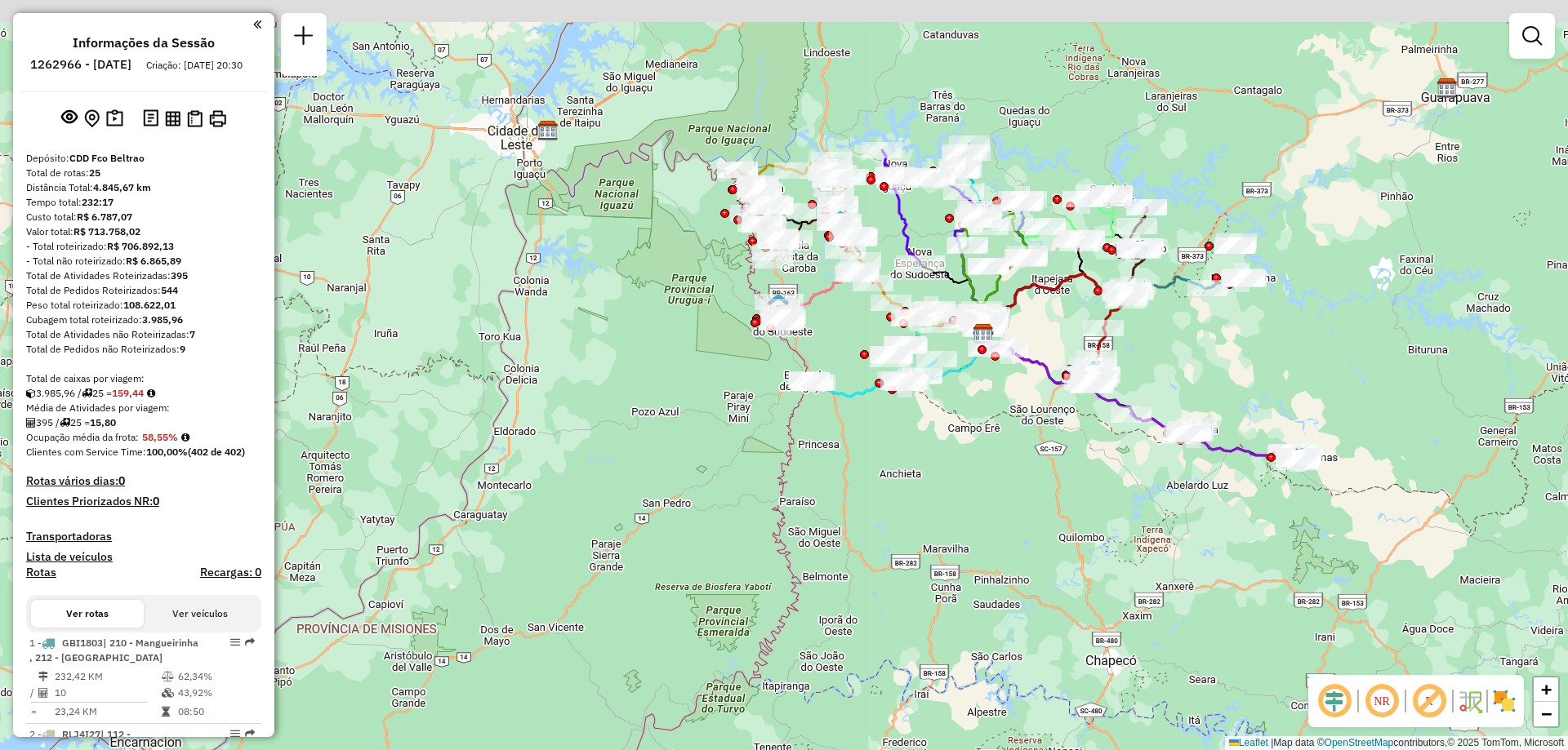
drag, startPoint x: 896, startPoint y: 301, endPoint x: 770, endPoint y: 185, distance: 171.3
click at [860, 359] on div at bounding box center [864, 354] width 9 height 9
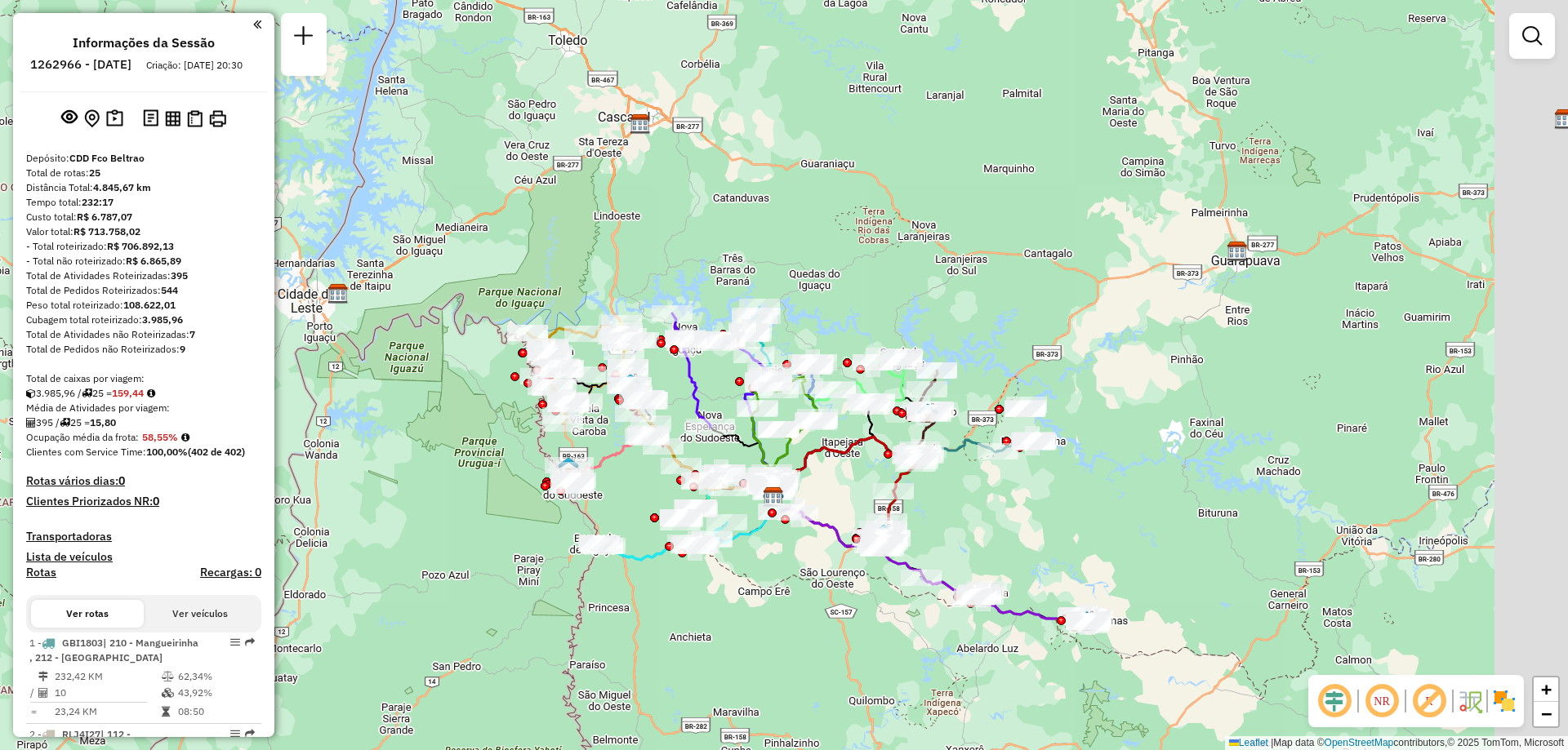
drag, startPoint x: 1131, startPoint y: 269, endPoint x: 932, endPoint y: 404, distance: 240.5
click at [932, 404] on img at bounding box center [928, 413] width 21 height 21
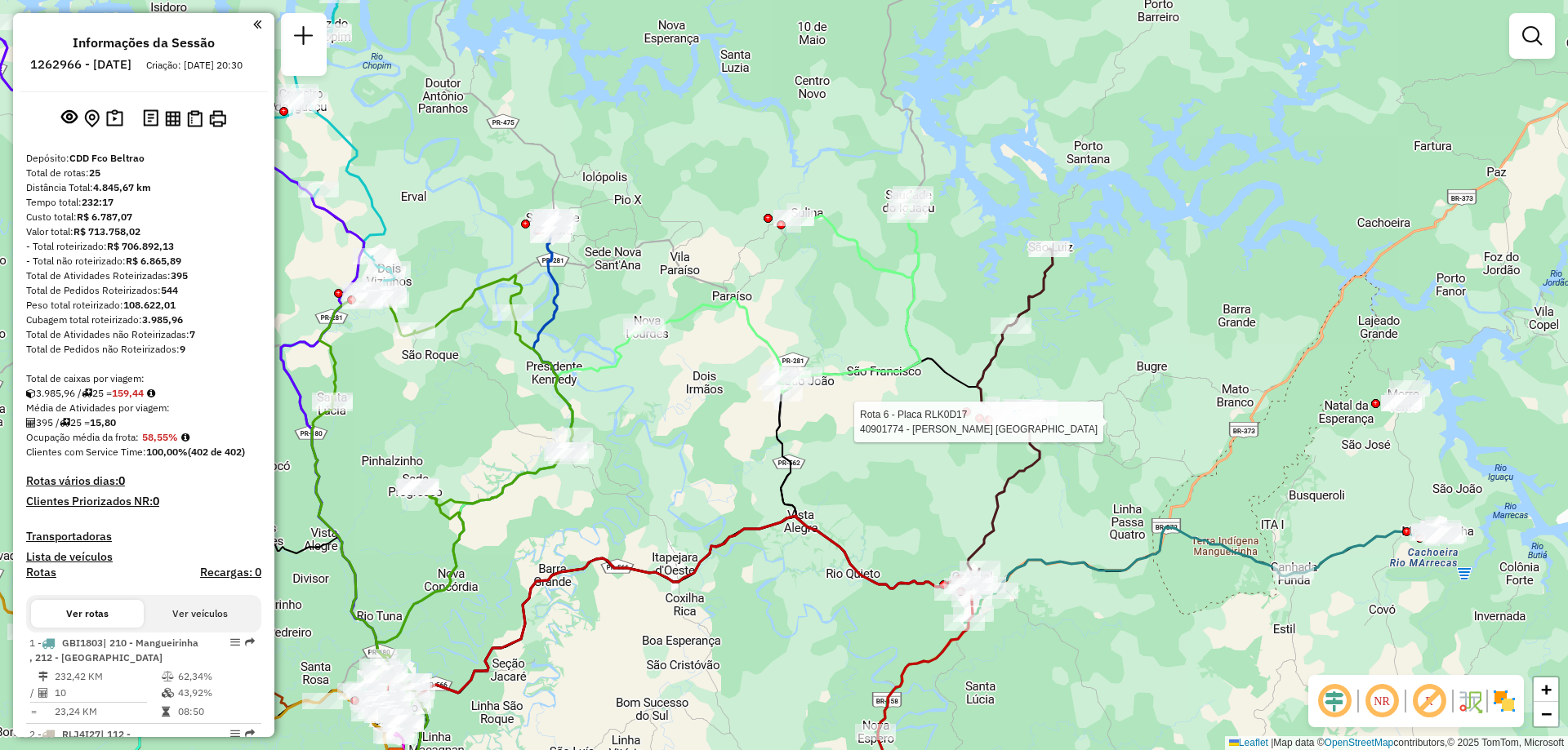
click at [1207, 547] on icon at bounding box center [845, 638] width 897 height 246
select select "**********"
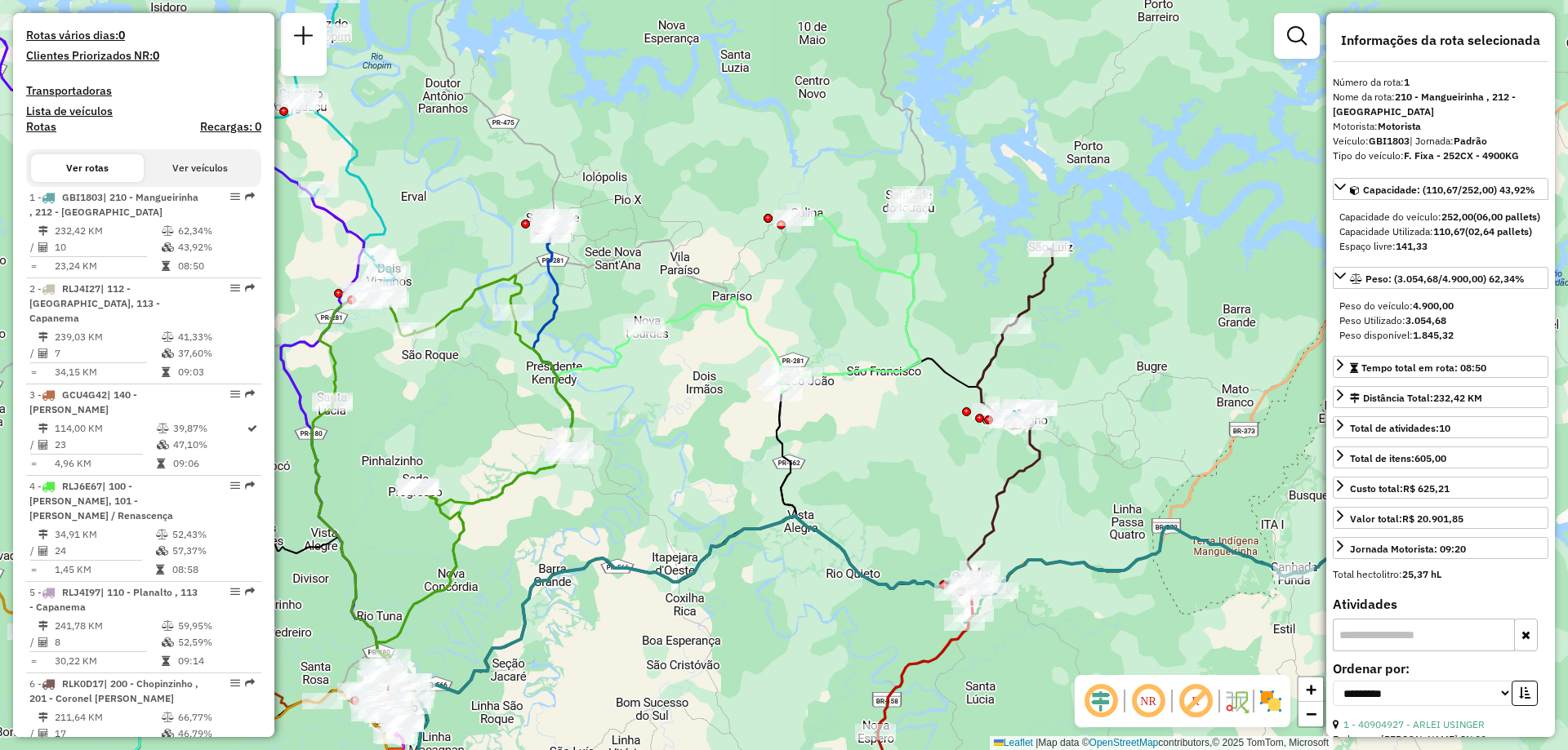
scroll to position [634, 0]
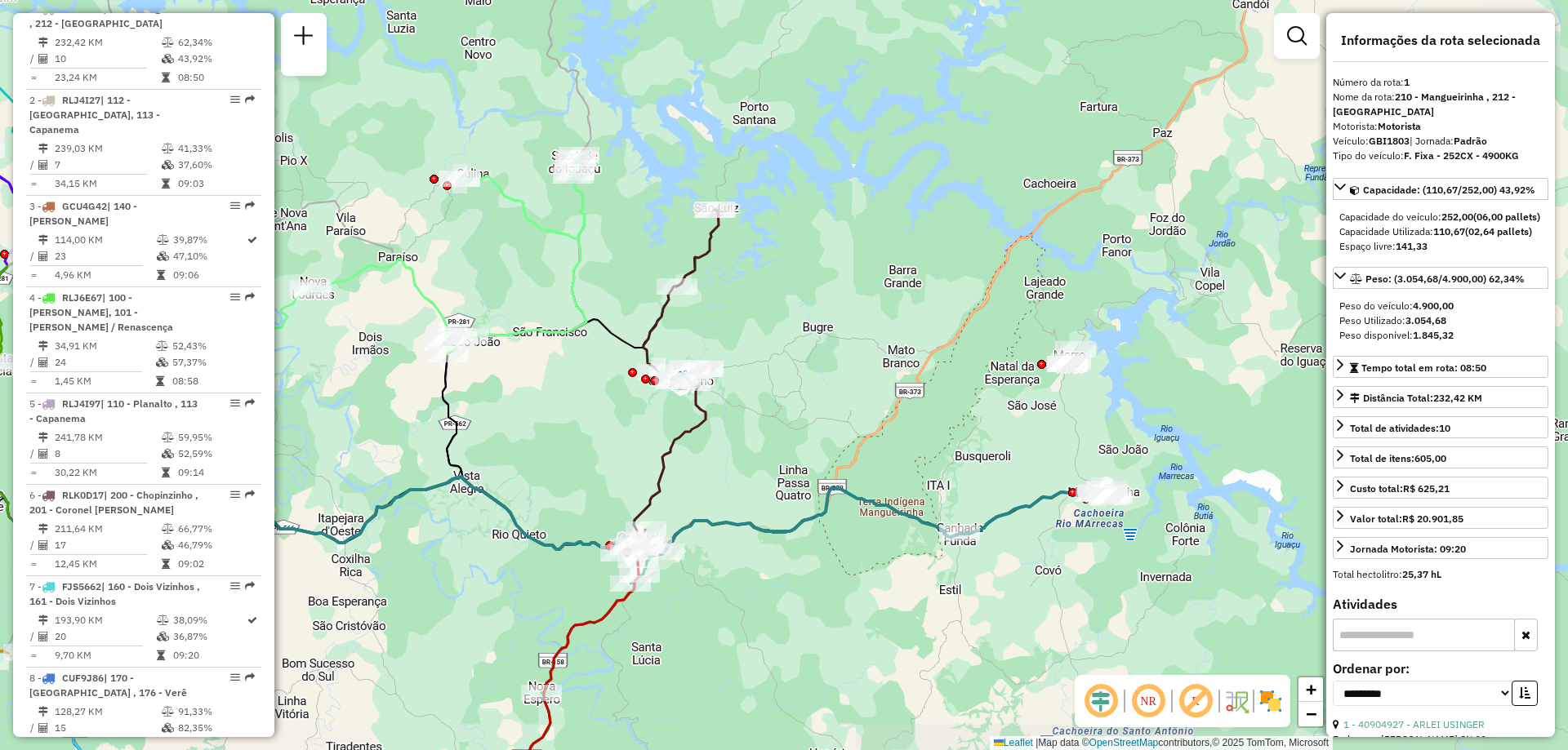
drag, startPoint x: 1215, startPoint y: 375, endPoint x: 879, endPoint y: 337, distance: 338.1
click at [879, 337] on div "Janela de atendimento Grade de atendimento Capacidade Transportadoras Veículos …" at bounding box center [784, 375] width 1568 height 750
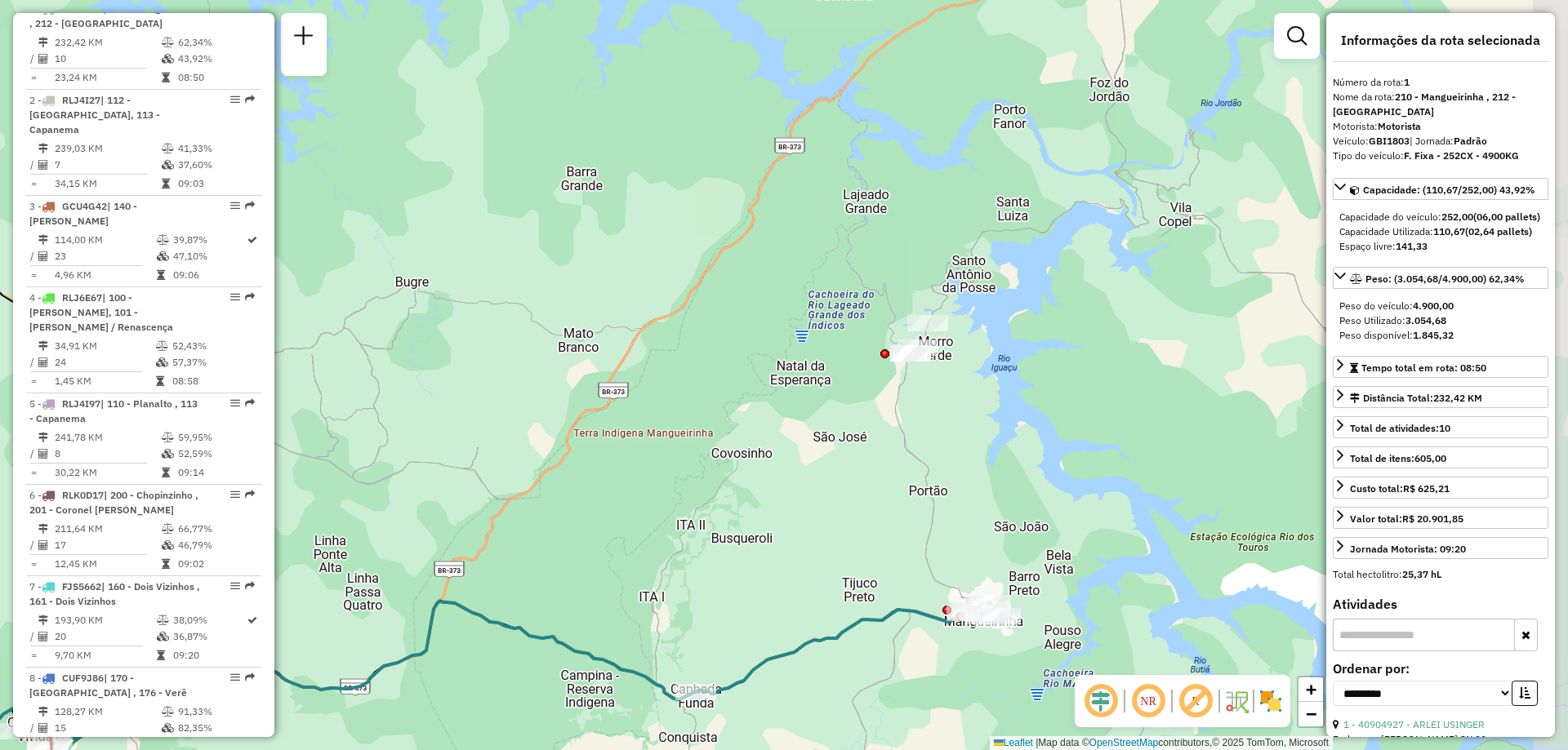
drag, startPoint x: 1130, startPoint y: 516, endPoint x: 944, endPoint y: 474, distance: 190.7
click at [944, 474] on div "Janela de atendimento Grade de atendimento Capacidade Transportadoras Veículos …" at bounding box center [784, 375] width 1568 height 750
